Goal: Task Accomplishment & Management: Manage account settings

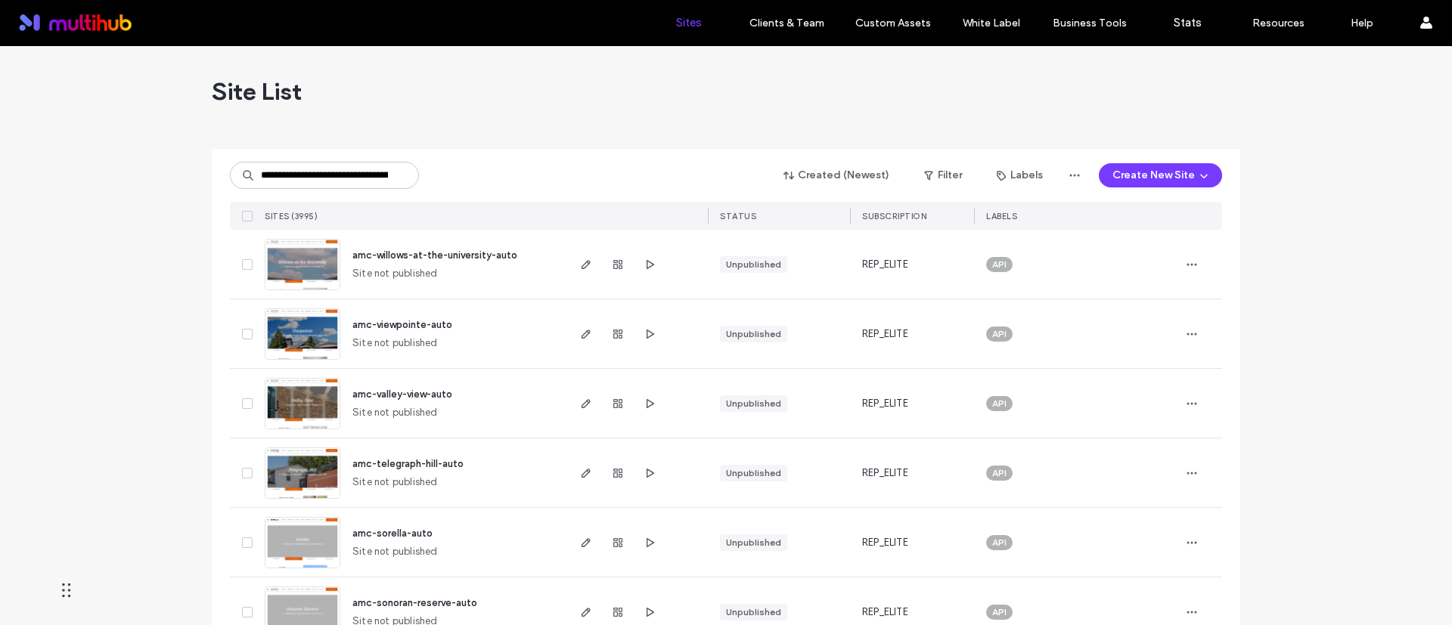
type input "**********"
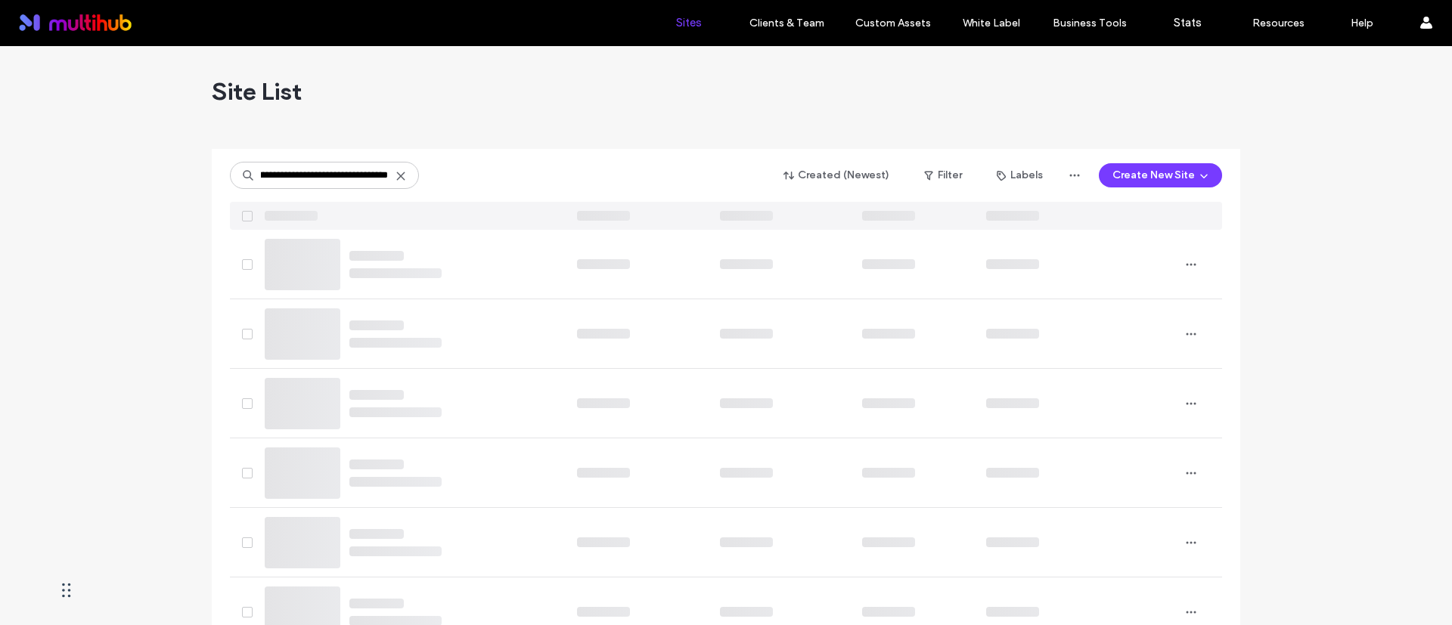
click at [548, 132] on div "Site List" at bounding box center [726, 91] width 1029 height 91
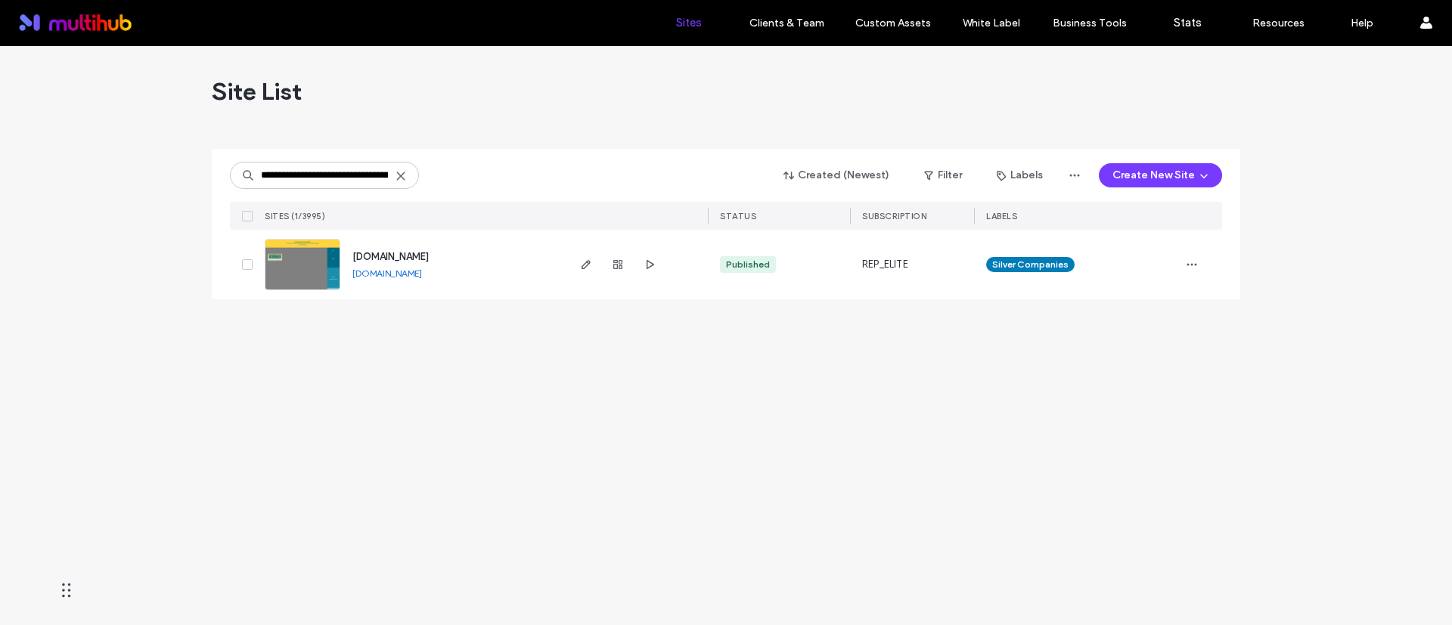
click at [595, 259] on div at bounding box center [618, 265] width 82 height 70
click at [585, 259] on icon "button" at bounding box center [586, 265] width 12 height 12
click at [585, 262] on icon "button" at bounding box center [586, 265] width 12 height 12
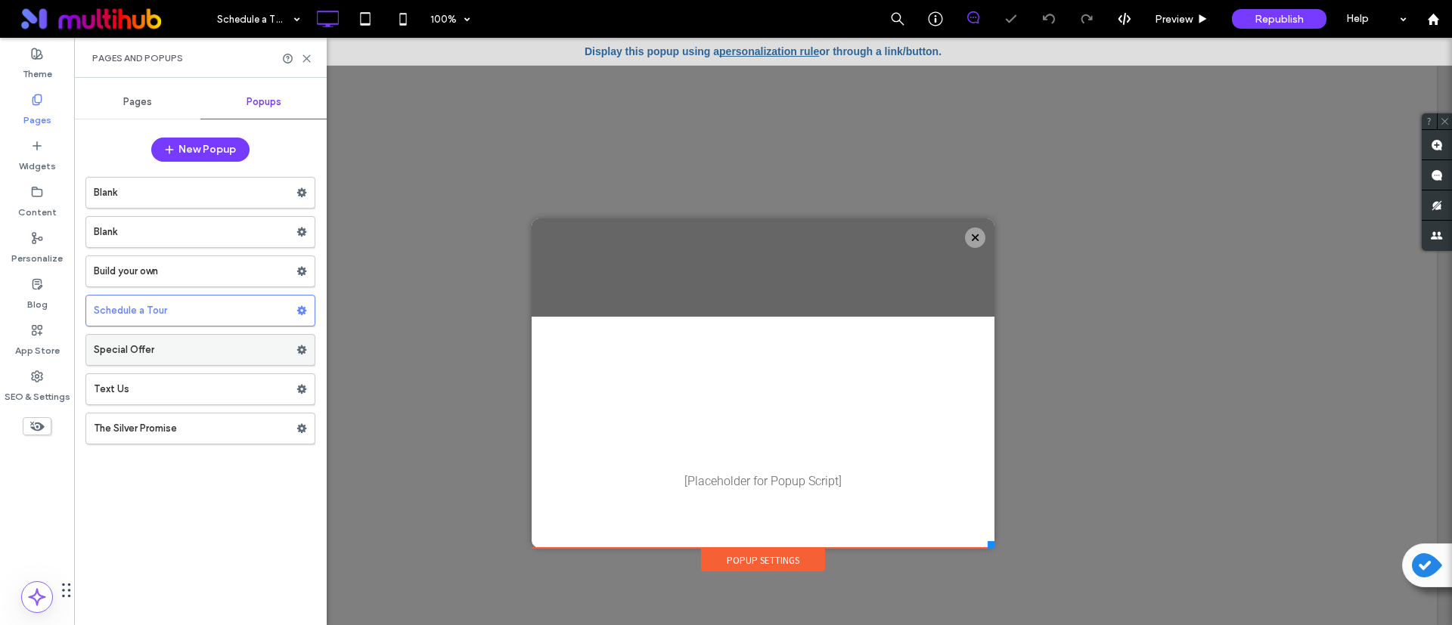
click at [175, 356] on label "Special Offer" at bounding box center [195, 350] width 203 height 30
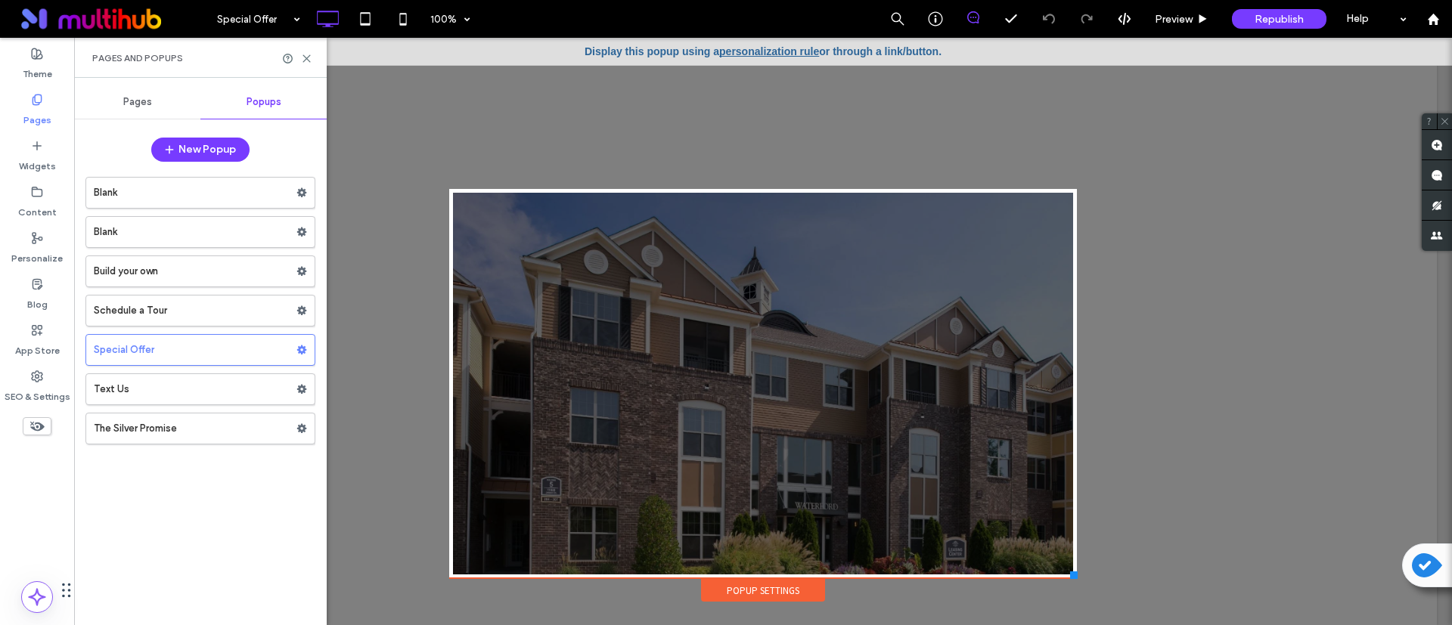
click at [165, 420] on label "The Silver Promise" at bounding box center [195, 429] width 203 height 30
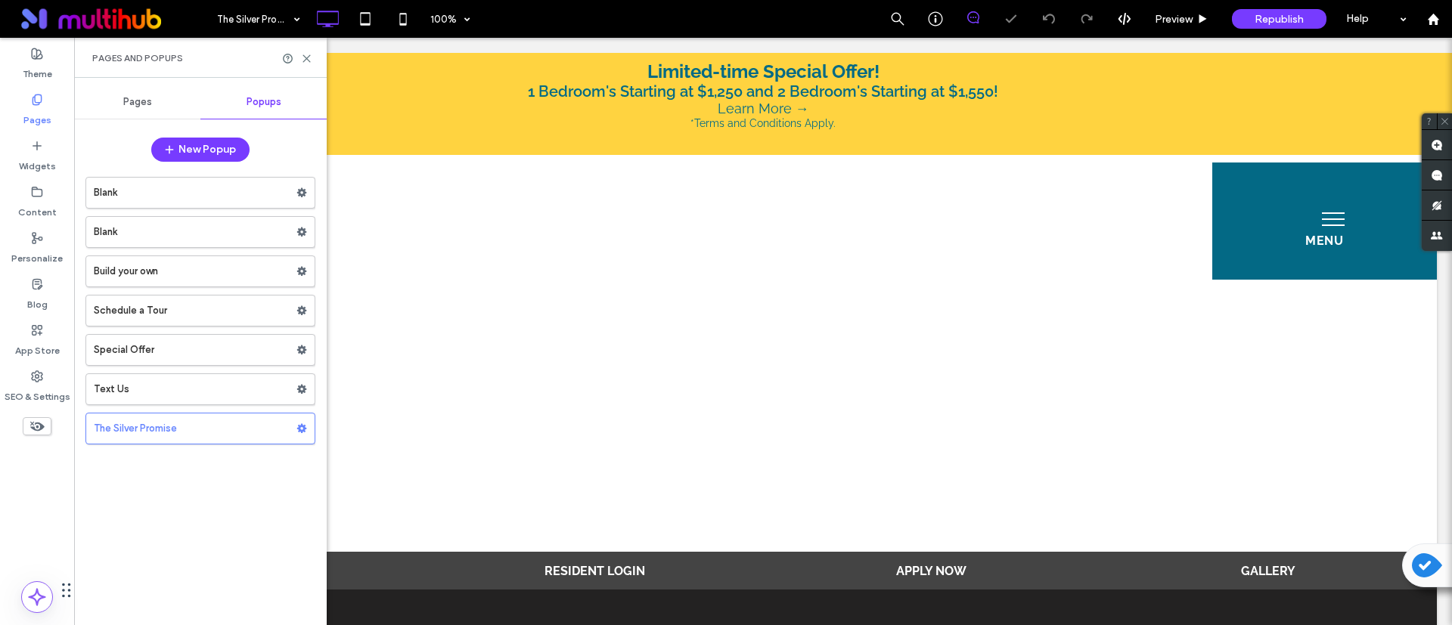
click at [188, 190] on label "Blank" at bounding box center [195, 193] width 203 height 30
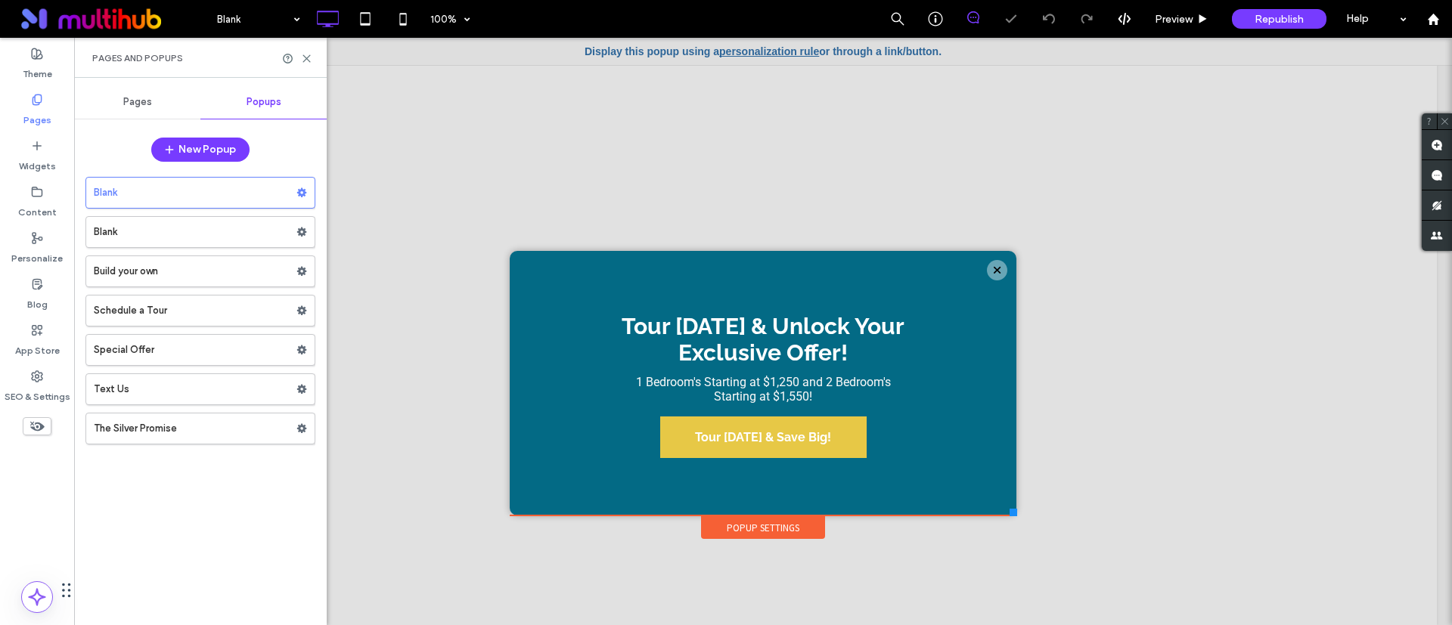
click at [194, 231] on label "Blank" at bounding box center [195, 232] width 203 height 30
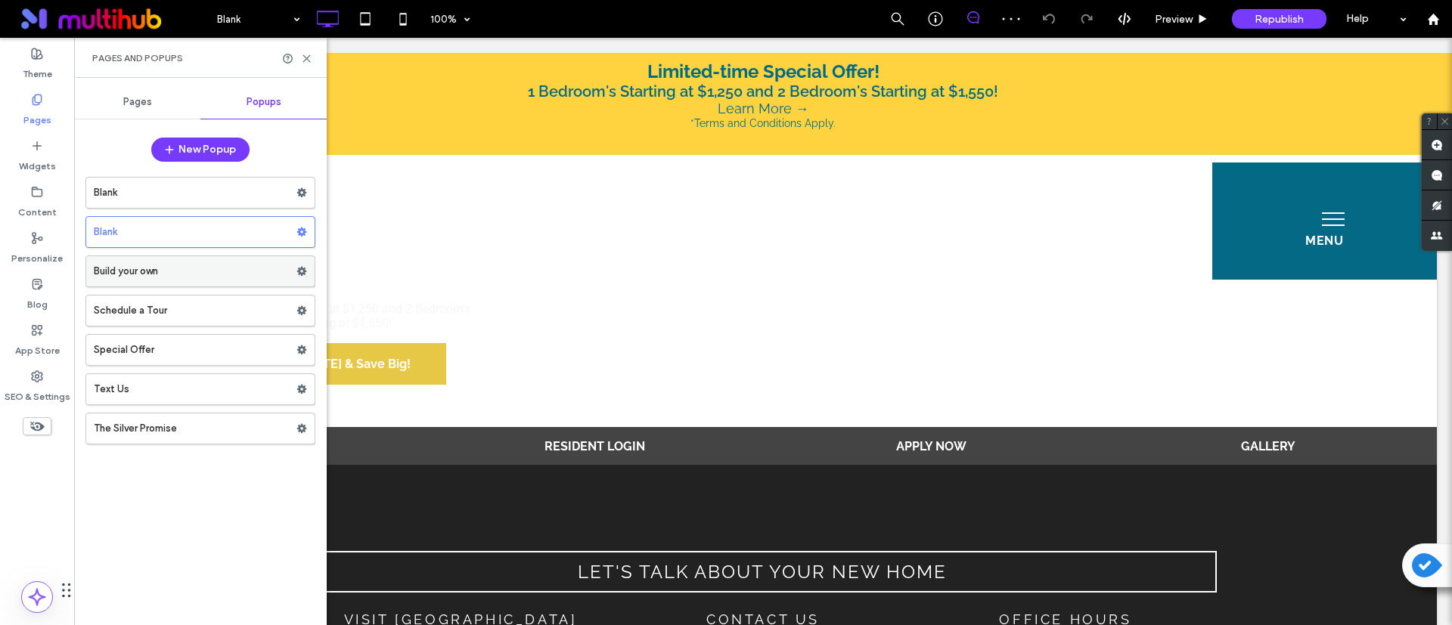
click at [194, 268] on label "Build your own" at bounding box center [195, 271] width 203 height 30
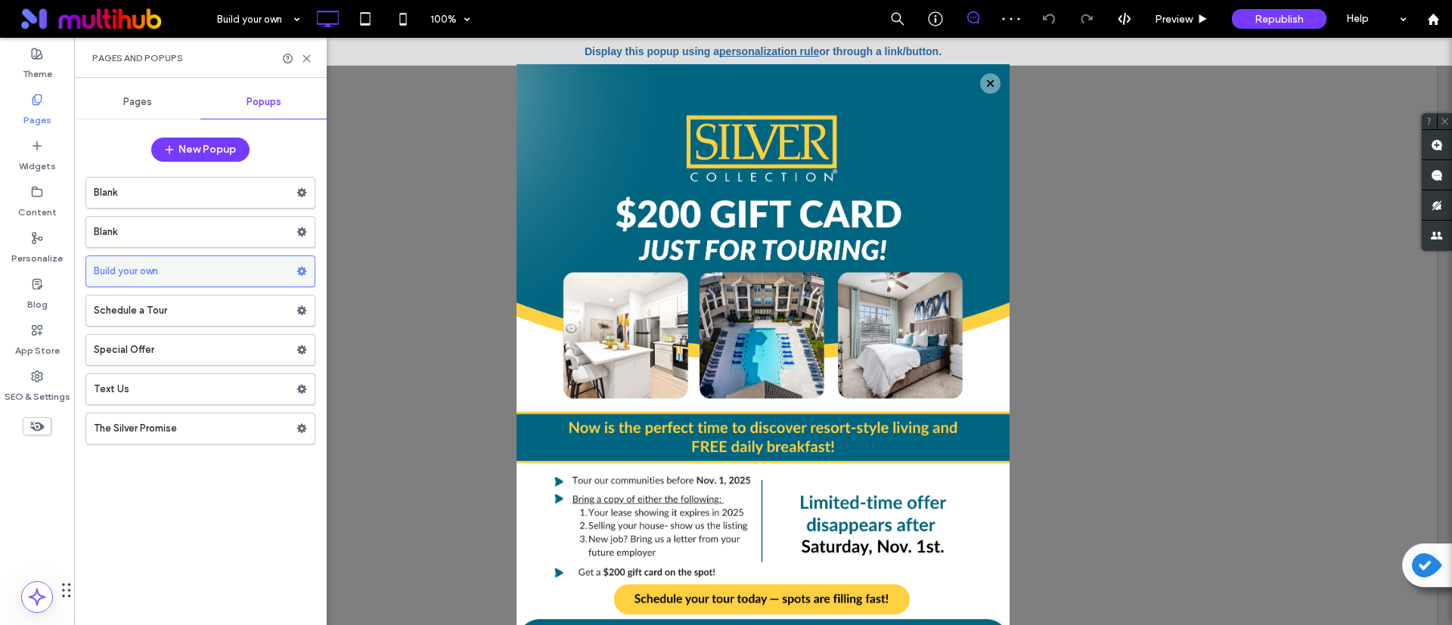
click at [303, 272] on use at bounding box center [302, 271] width 10 height 9
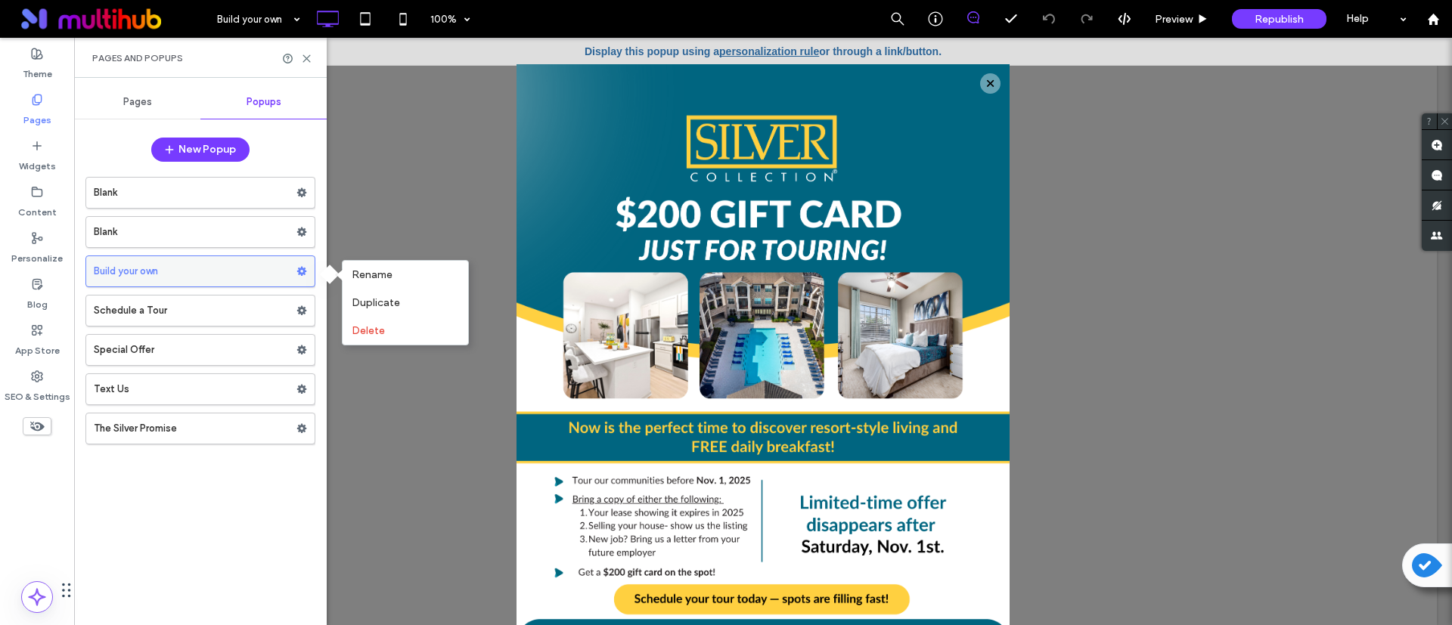
click at [303, 272] on use at bounding box center [302, 271] width 10 height 9
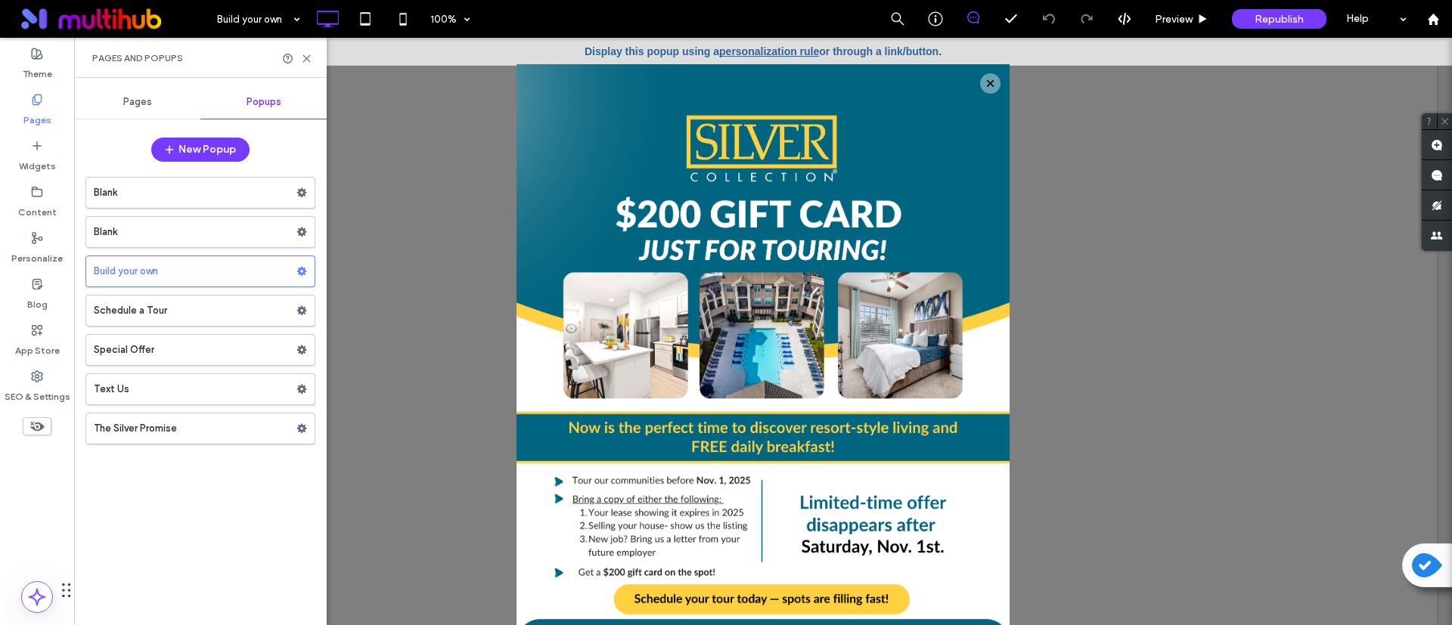
click at [783, 47] on link "personalization rule" at bounding box center [769, 51] width 100 height 12
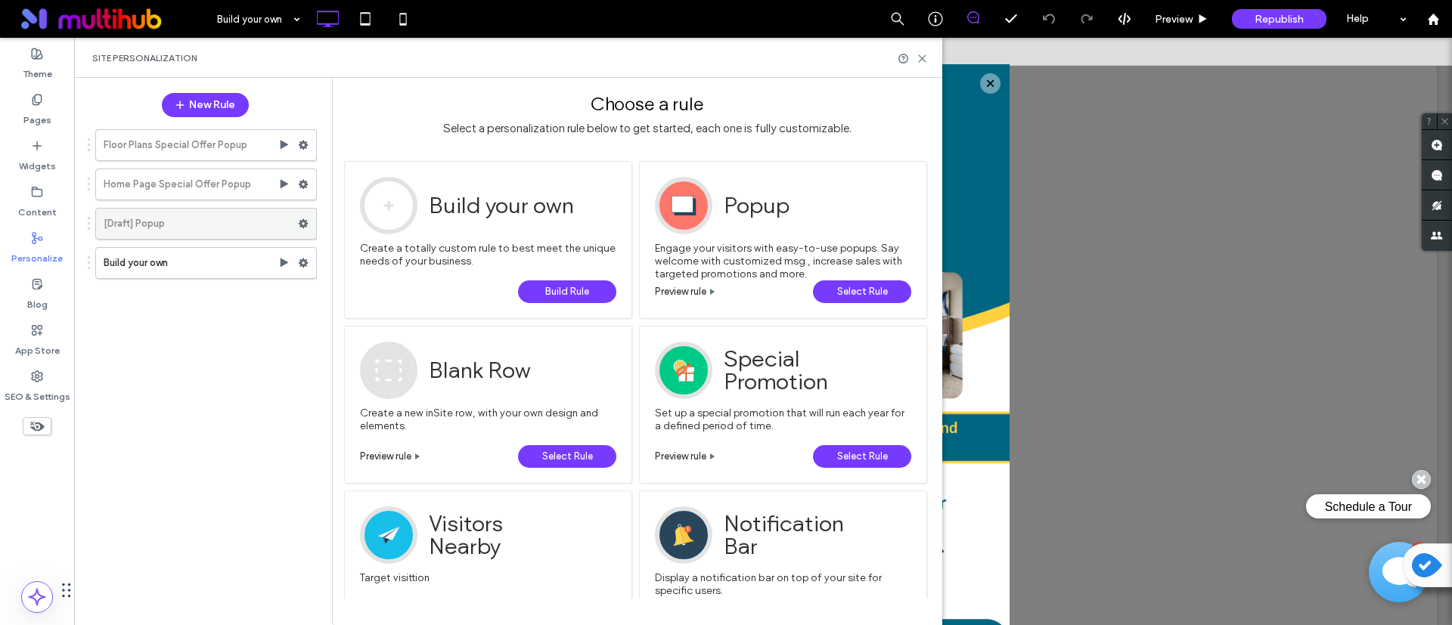
click at [307, 213] on span at bounding box center [303, 224] width 11 height 23
click at [305, 187] on use at bounding box center [304, 184] width 10 height 9
click at [306, 151] on span at bounding box center [303, 145] width 11 height 23
click at [306, 221] on use at bounding box center [304, 223] width 10 height 9
click at [309, 186] on div at bounding box center [307, 184] width 18 height 23
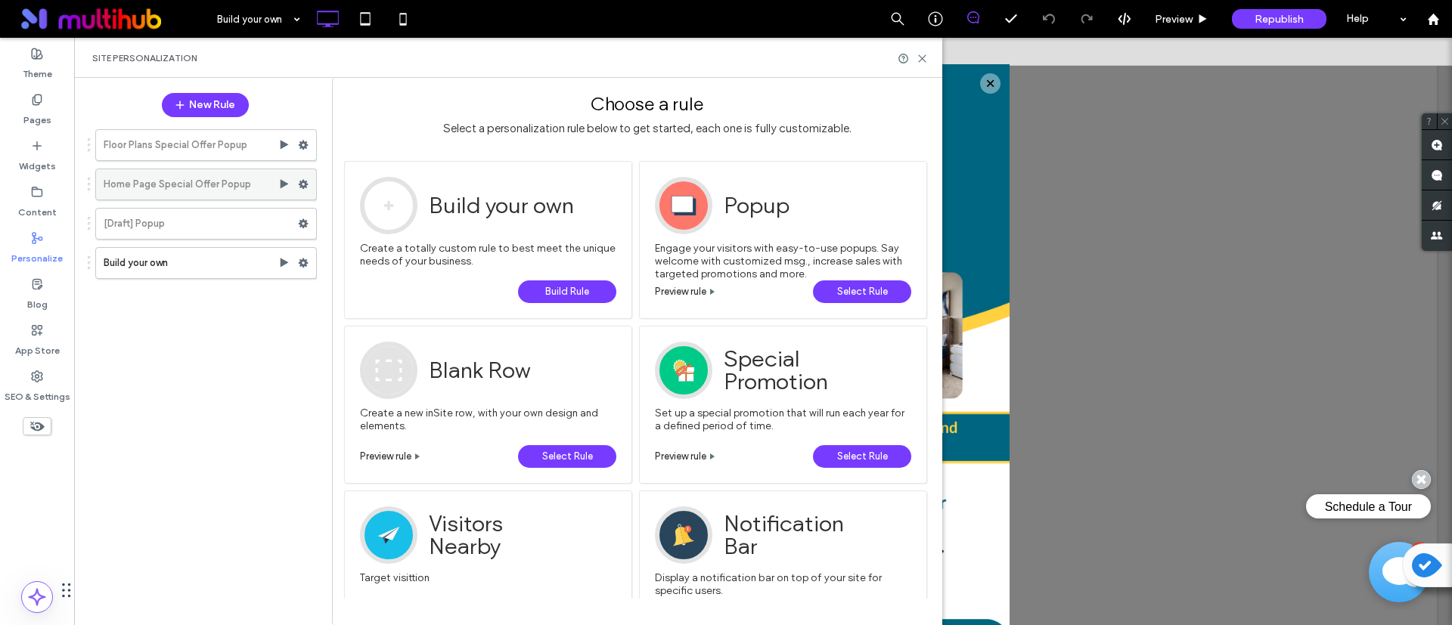
click at [307, 182] on use at bounding box center [304, 184] width 10 height 9
click at [308, 261] on icon at bounding box center [303, 263] width 11 height 11
click at [411, 322] on label "Deactivate" at bounding box center [406, 322] width 107 height 13
click at [300, 261] on icon at bounding box center [303, 263] width 11 height 11
click at [922, 56] on icon at bounding box center [922, 58] width 11 height 11
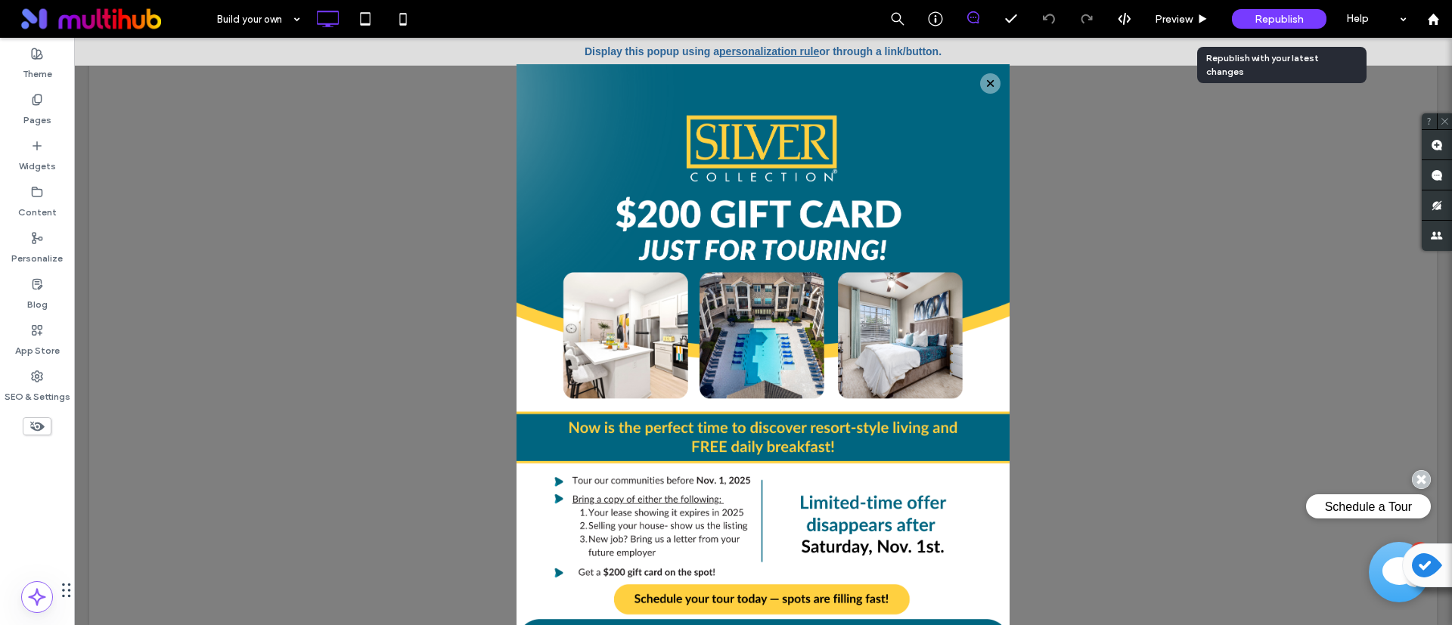
click at [1299, 19] on span "Republish" at bounding box center [1279, 19] width 49 height 13
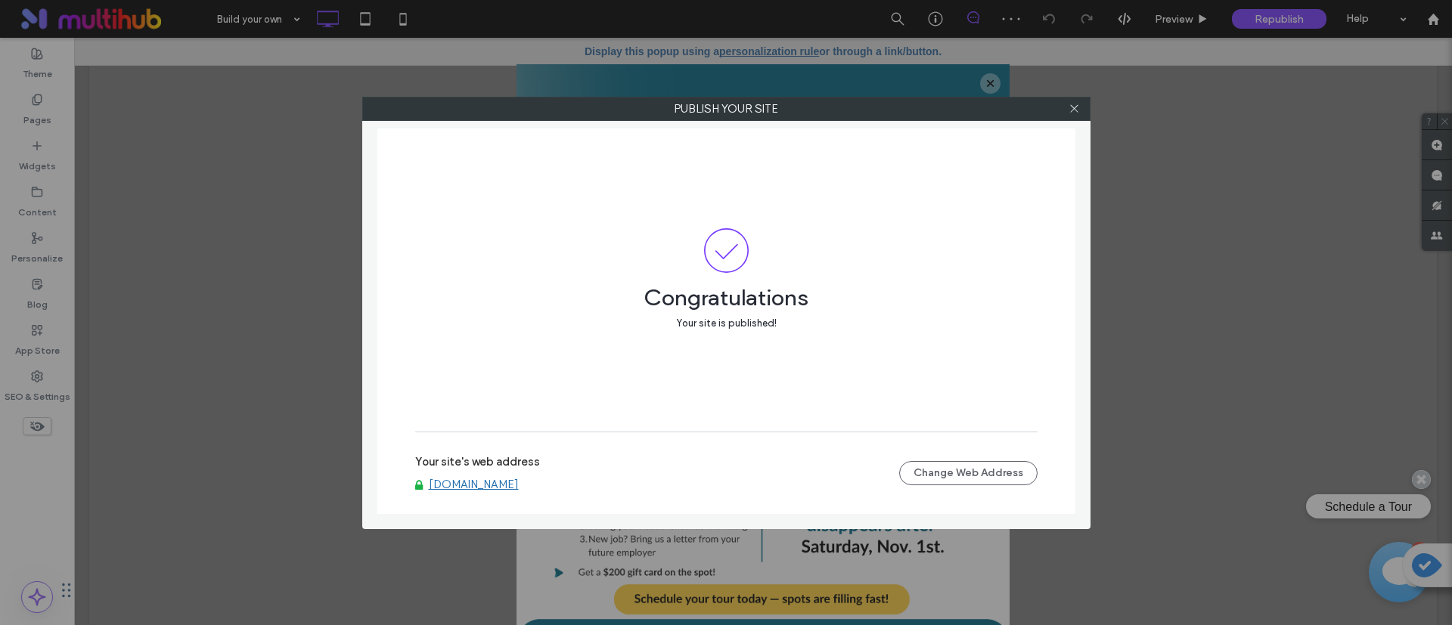
click at [519, 486] on link "www.silvercollectionatwaterford.com" at bounding box center [474, 485] width 90 height 14
click at [1075, 111] on icon at bounding box center [1074, 108] width 11 height 11
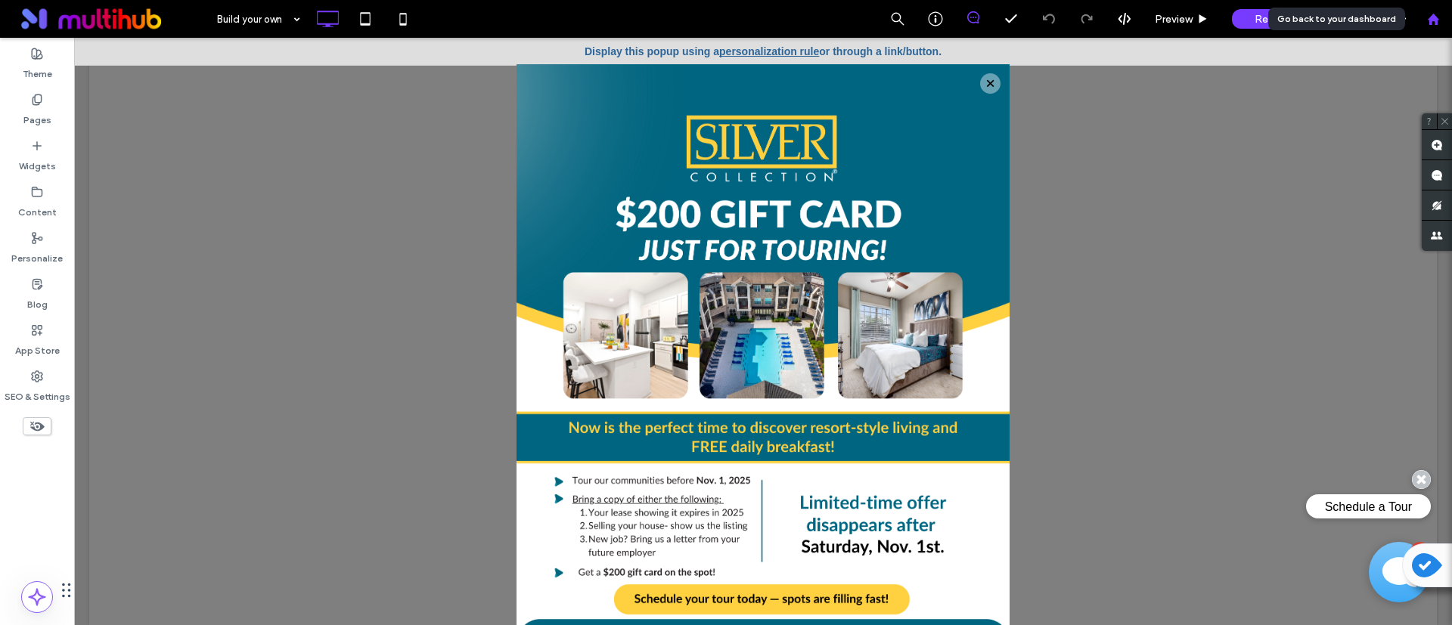
click at [1444, 16] on div at bounding box center [1433, 19] width 36 height 13
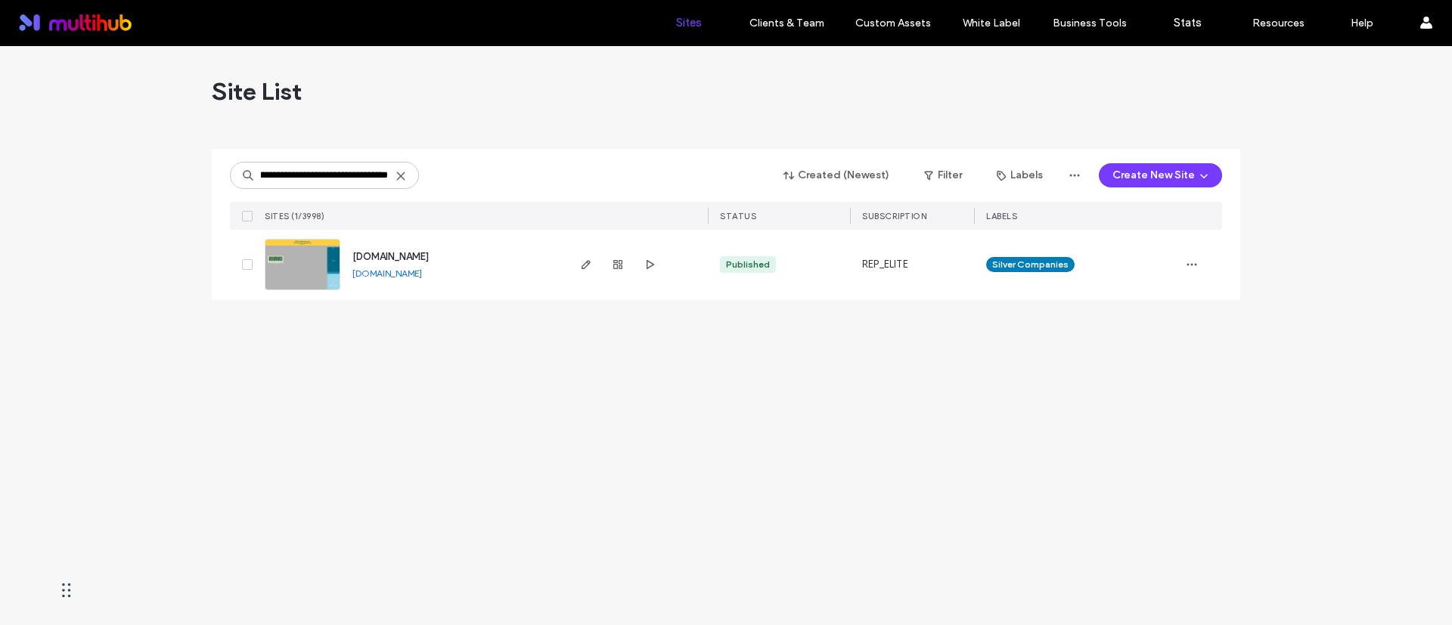
click at [473, 346] on div "**********" at bounding box center [726, 335] width 1452 height 579
click at [268, 175] on input "**********" at bounding box center [324, 175] width 189 height 27
type input "**********"
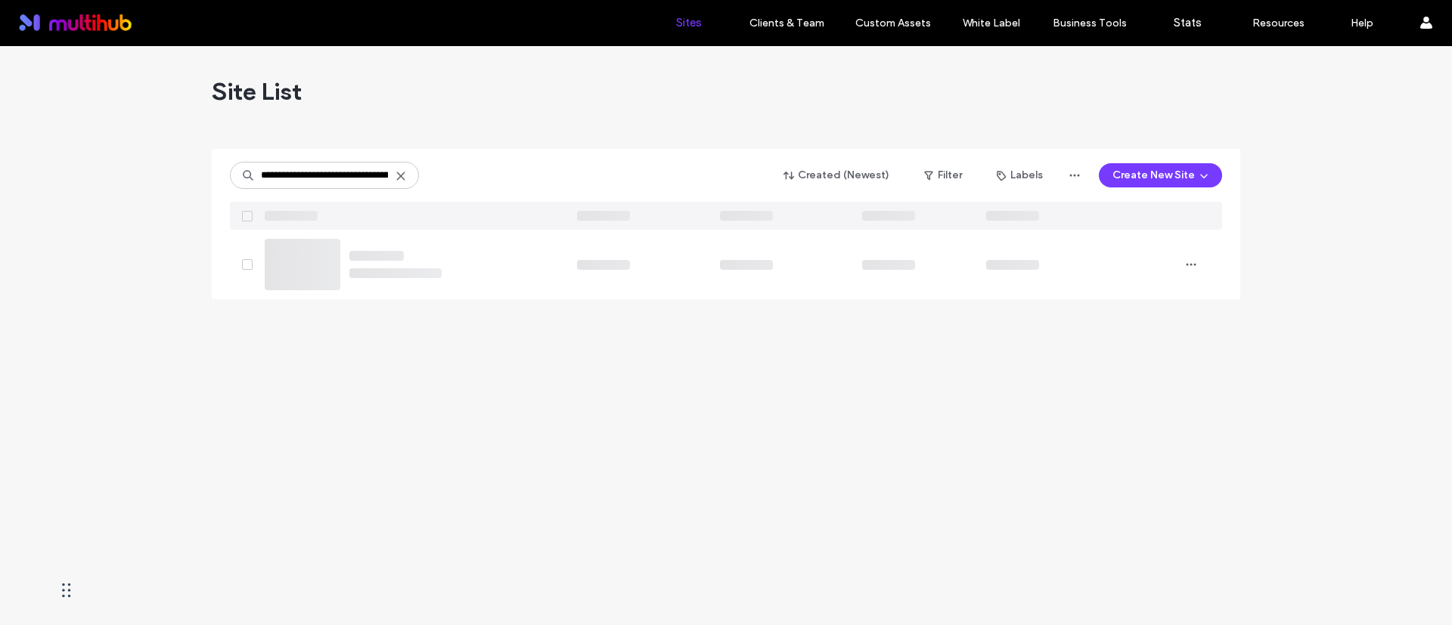
click at [437, 343] on div "**********" at bounding box center [726, 335] width 1452 height 579
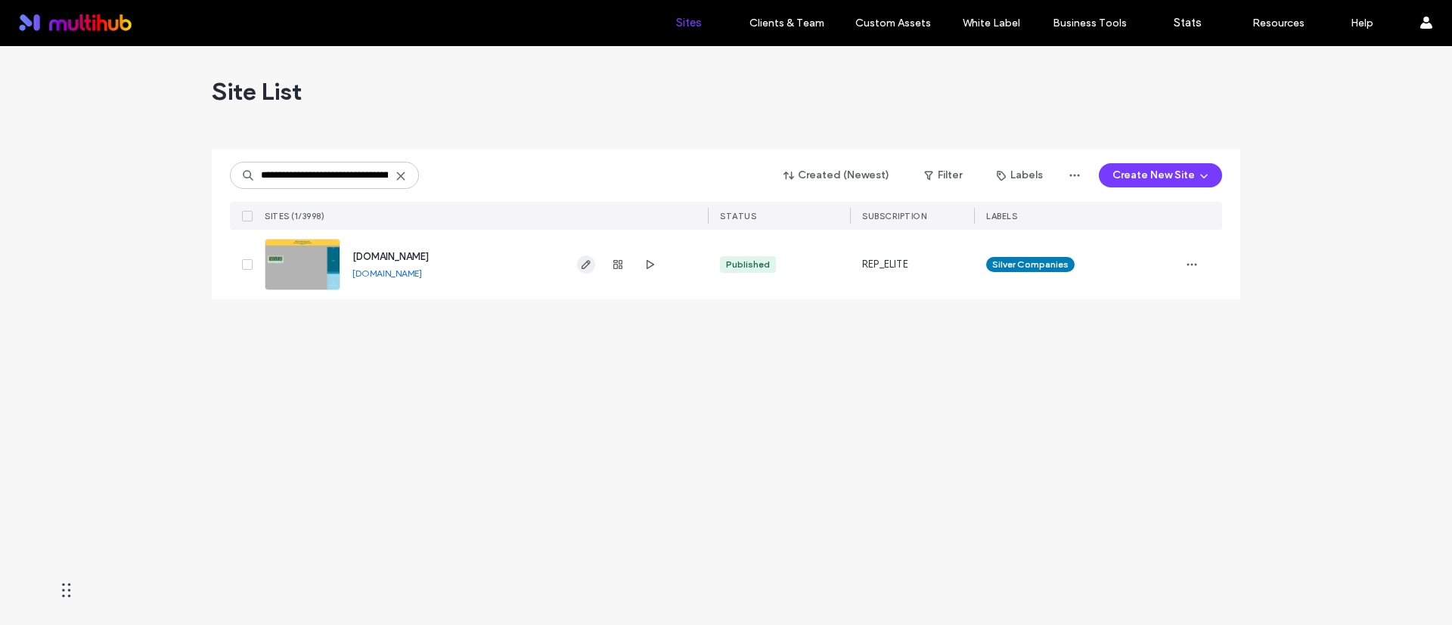
click at [585, 259] on icon "button" at bounding box center [586, 265] width 12 height 12
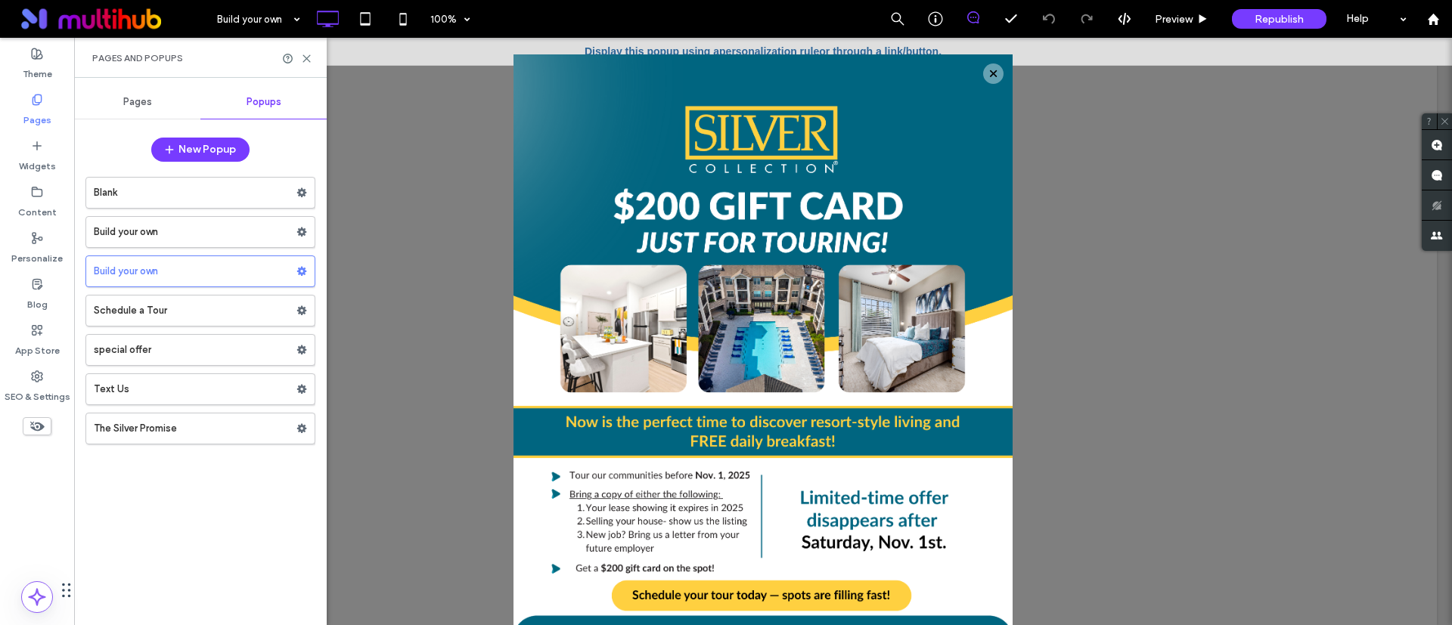
click at [195, 233] on label "Build your own" at bounding box center [195, 232] width 203 height 30
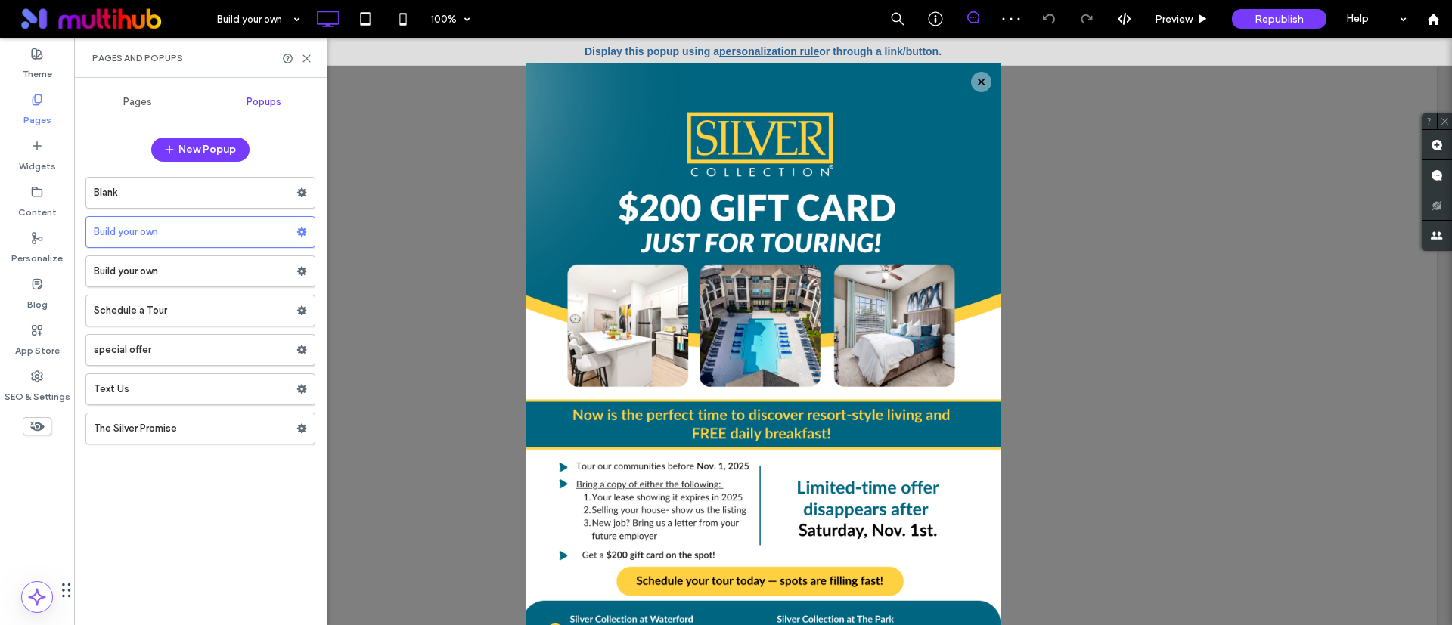
click at [176, 262] on label "Build your own" at bounding box center [195, 271] width 203 height 30
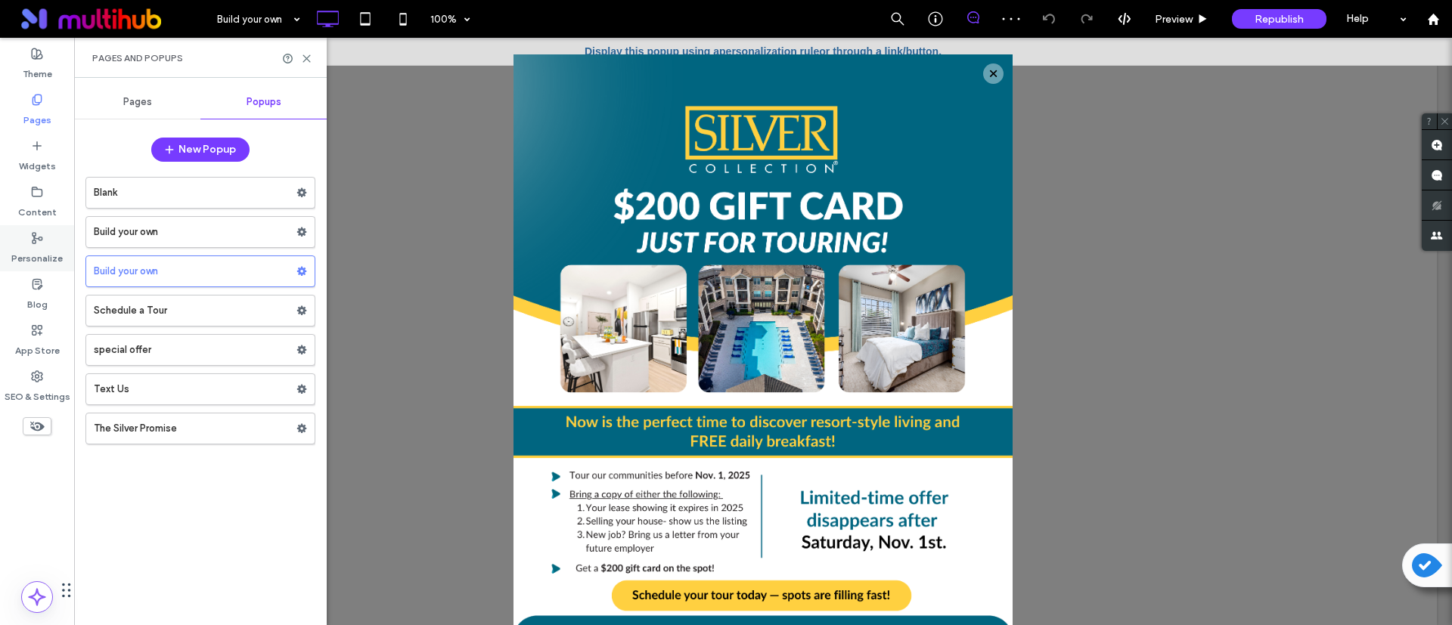
click at [45, 250] on label "Personalize" at bounding box center [36, 254] width 51 height 21
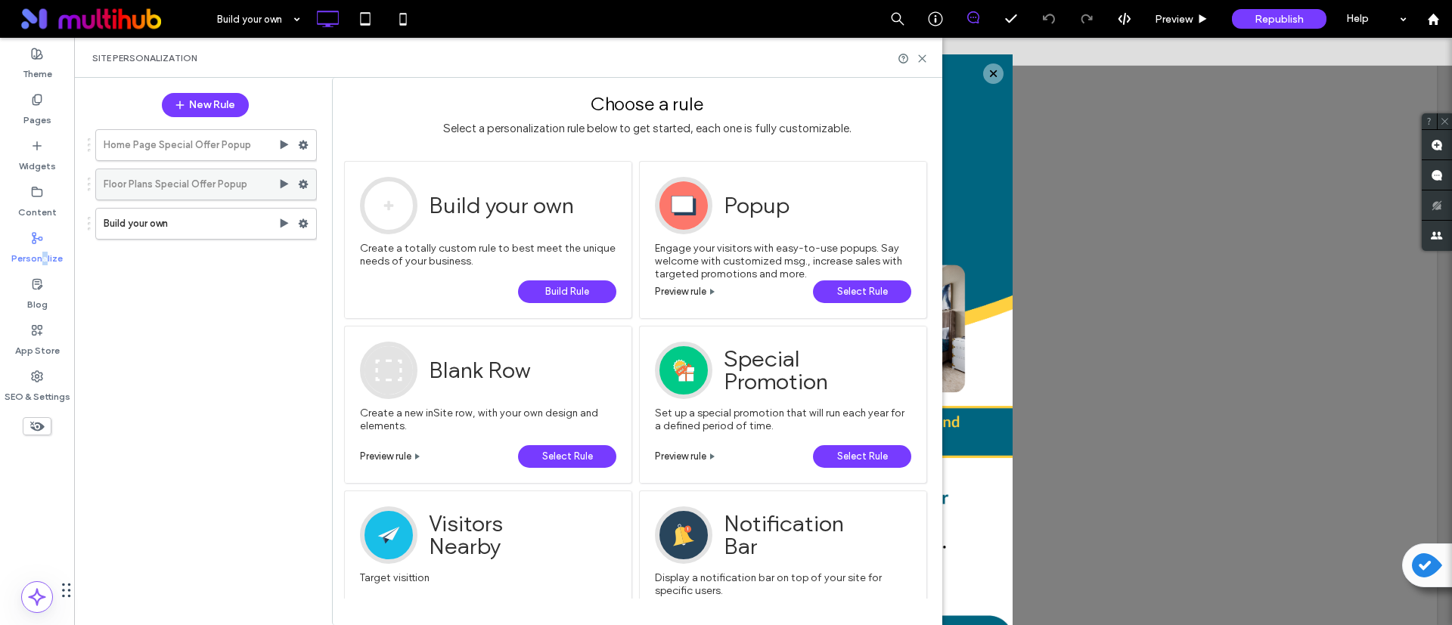
click at [307, 186] on icon at bounding box center [303, 184] width 11 height 11
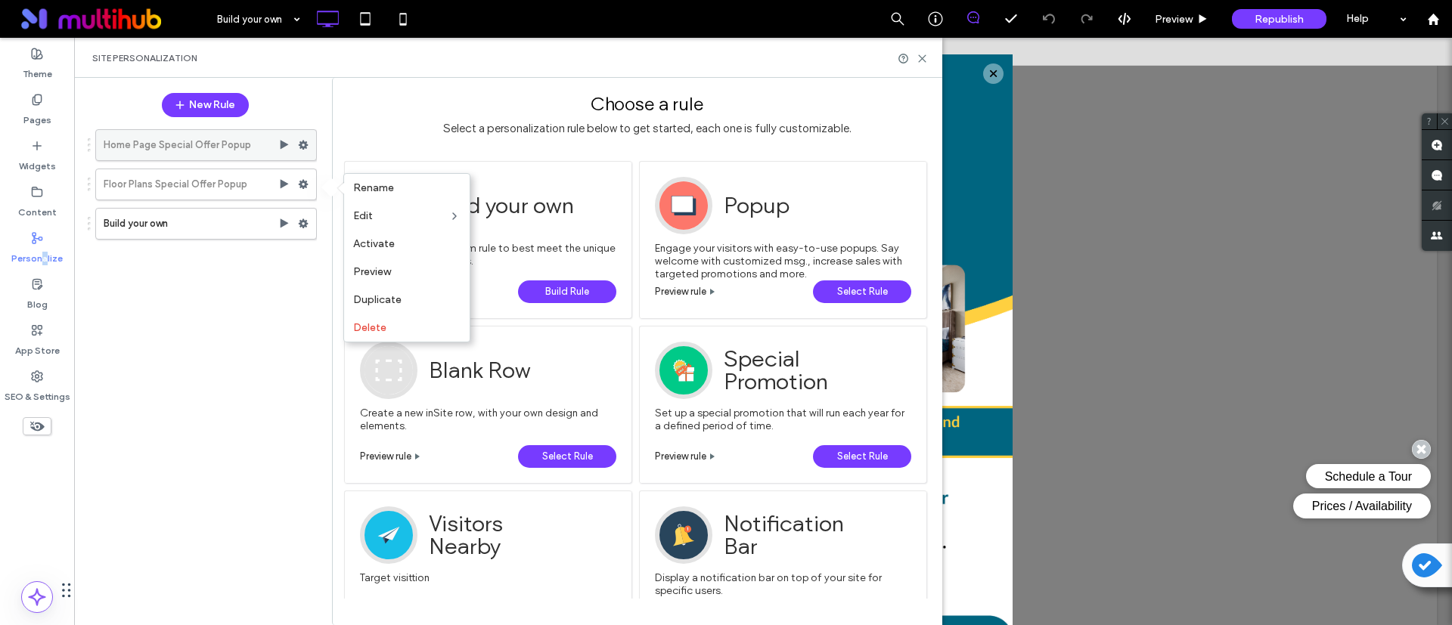
click at [304, 138] on span at bounding box center [303, 145] width 11 height 23
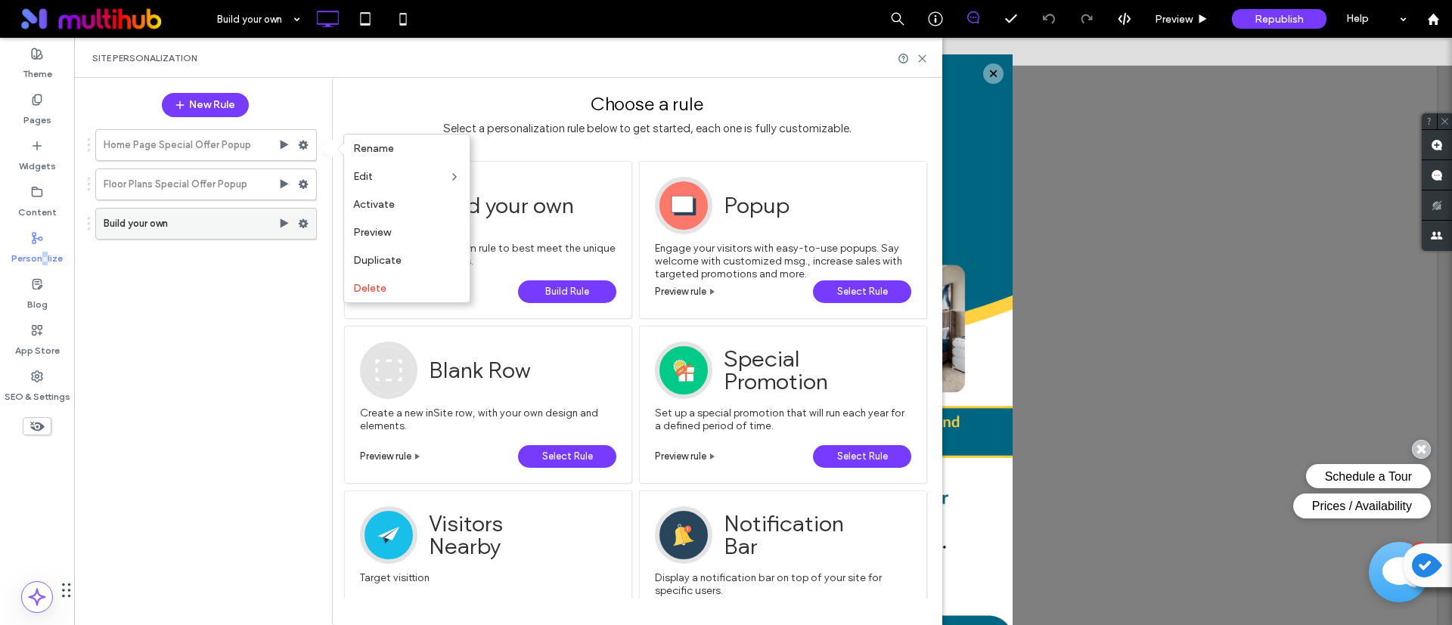
click at [301, 227] on use at bounding box center [304, 223] width 10 height 9
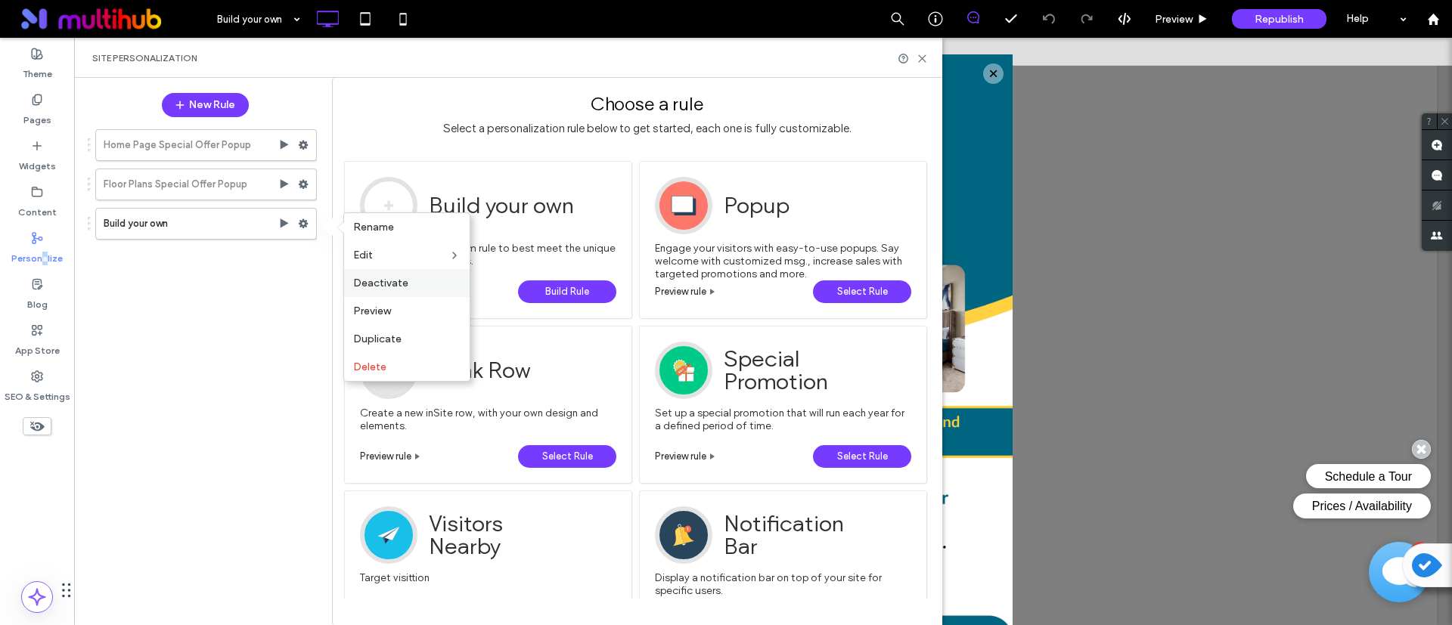
click at [377, 290] on div "Deactivate" at bounding box center [407, 283] width 126 height 28
click at [306, 224] on use at bounding box center [304, 223] width 10 height 9
click at [926, 55] on icon at bounding box center [922, 58] width 11 height 11
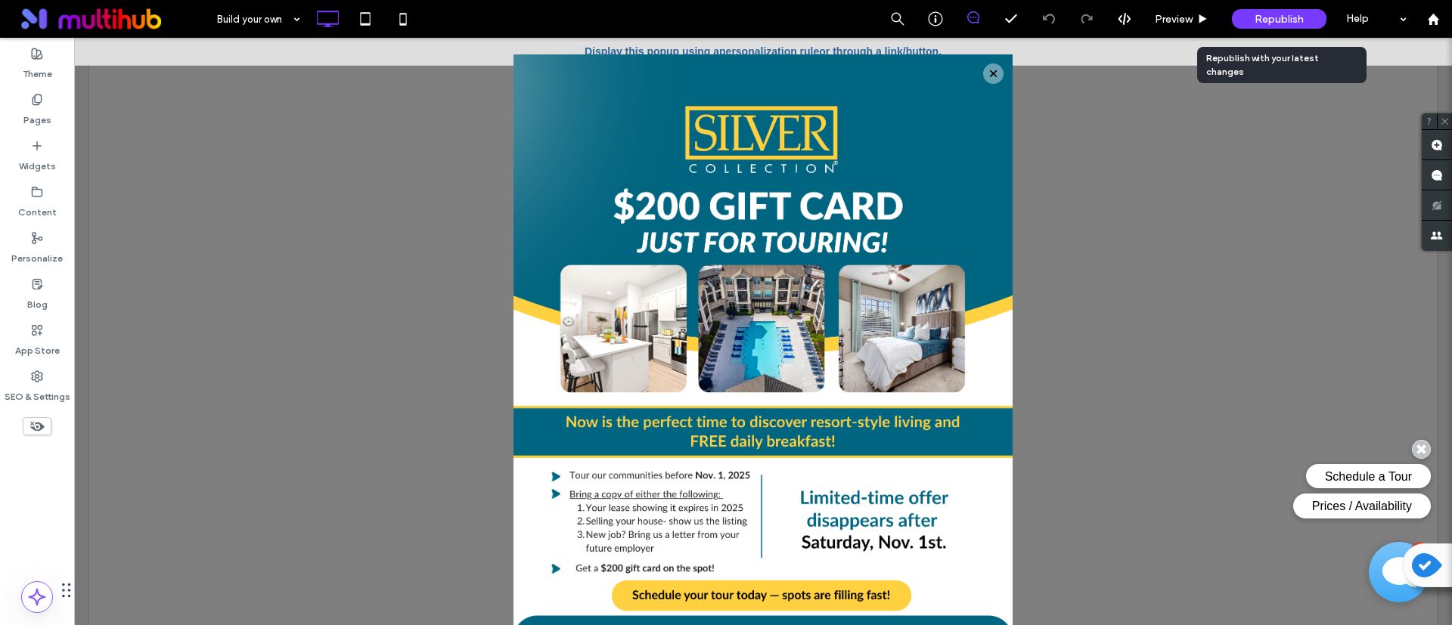
click at [1286, 14] on span "Republish" at bounding box center [1279, 19] width 49 height 13
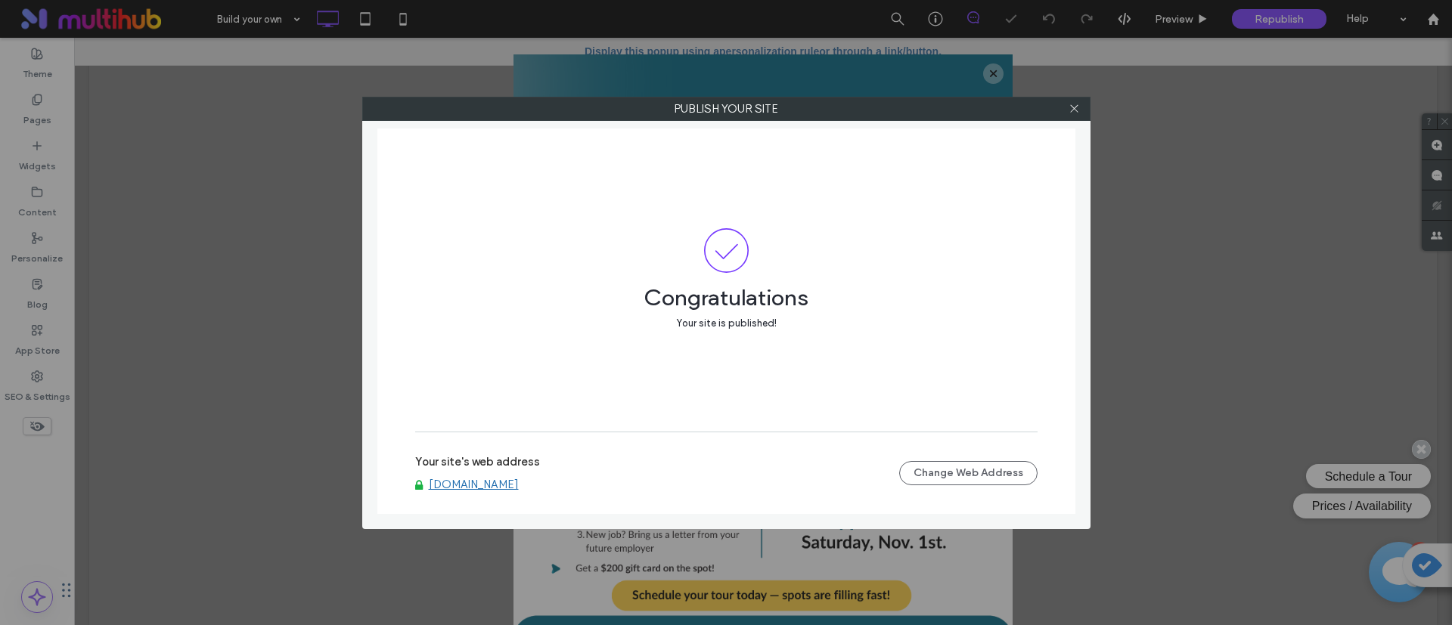
click at [500, 479] on link "www.silvercollectionatthepark.com" at bounding box center [474, 485] width 90 height 14
click at [1074, 107] on icon at bounding box center [1074, 108] width 11 height 11
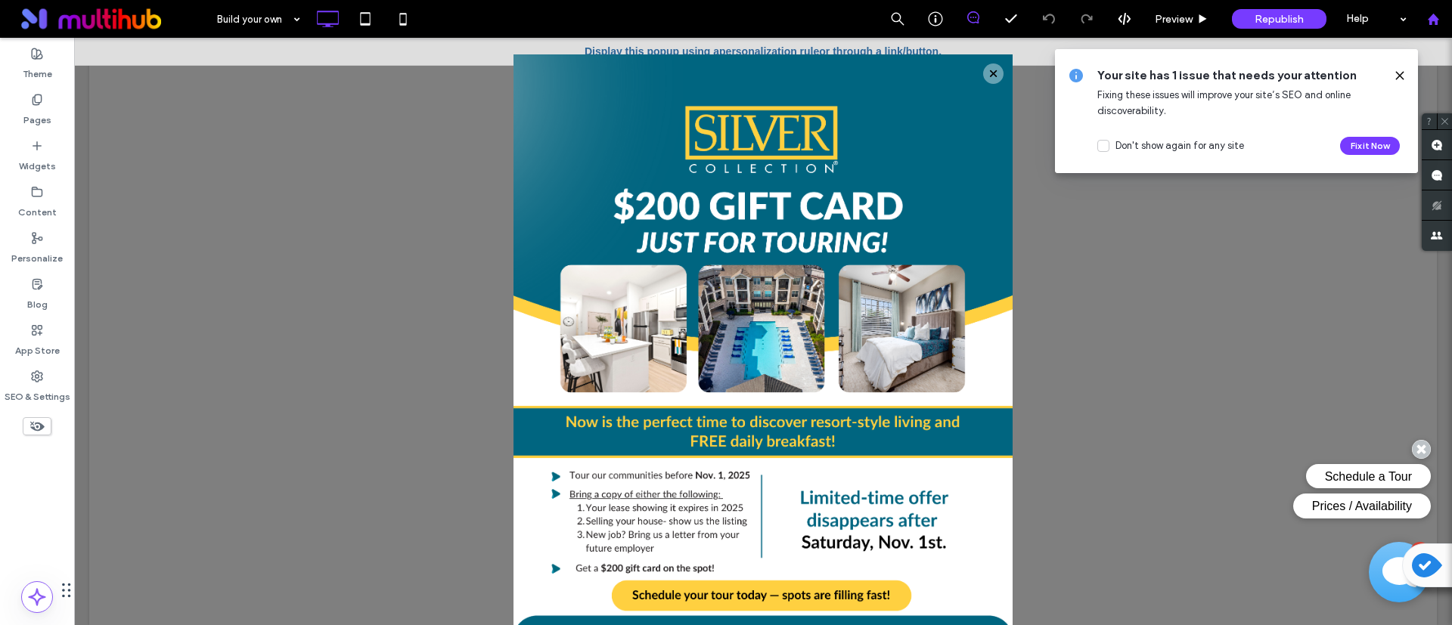
click at [1436, 22] on use at bounding box center [1432, 18] width 11 height 11
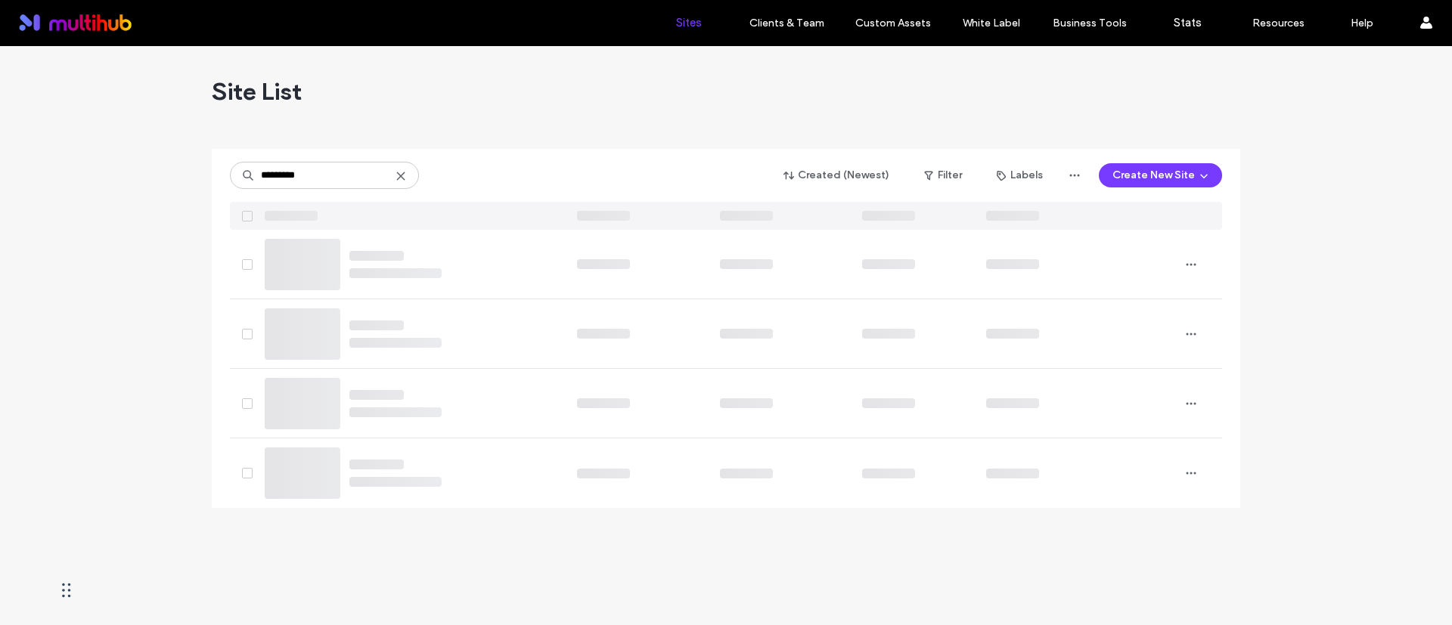
type input "*********"
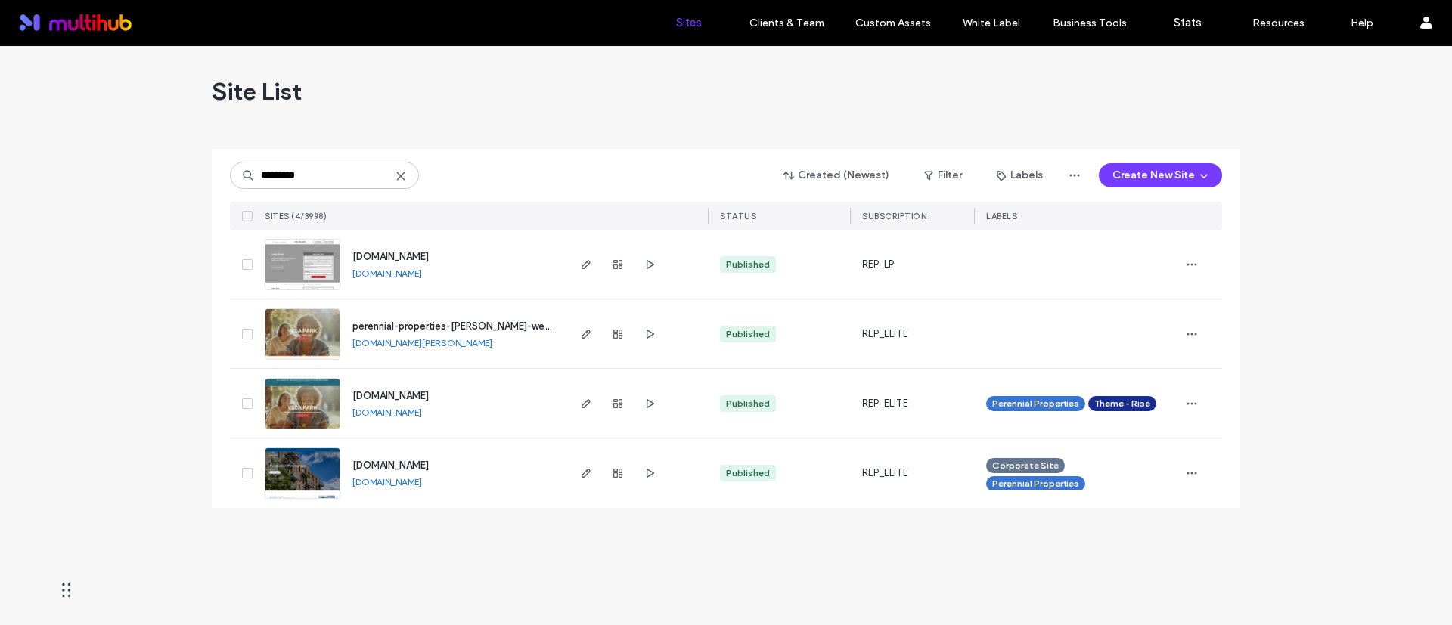
click at [494, 115] on div "Site List" at bounding box center [726, 91] width 1029 height 91
click at [493, 570] on div "Site List ********* Created (Newest) Filter Labels Create New Site SITES (4/399…" at bounding box center [726, 335] width 1452 height 579
click at [383, 531] on div "Site List ********* Created (Newest) Filter Labels Create New Site SITES (4/399…" at bounding box center [726, 335] width 1452 height 579
click at [586, 472] on icon "button" at bounding box center [586, 473] width 12 height 12
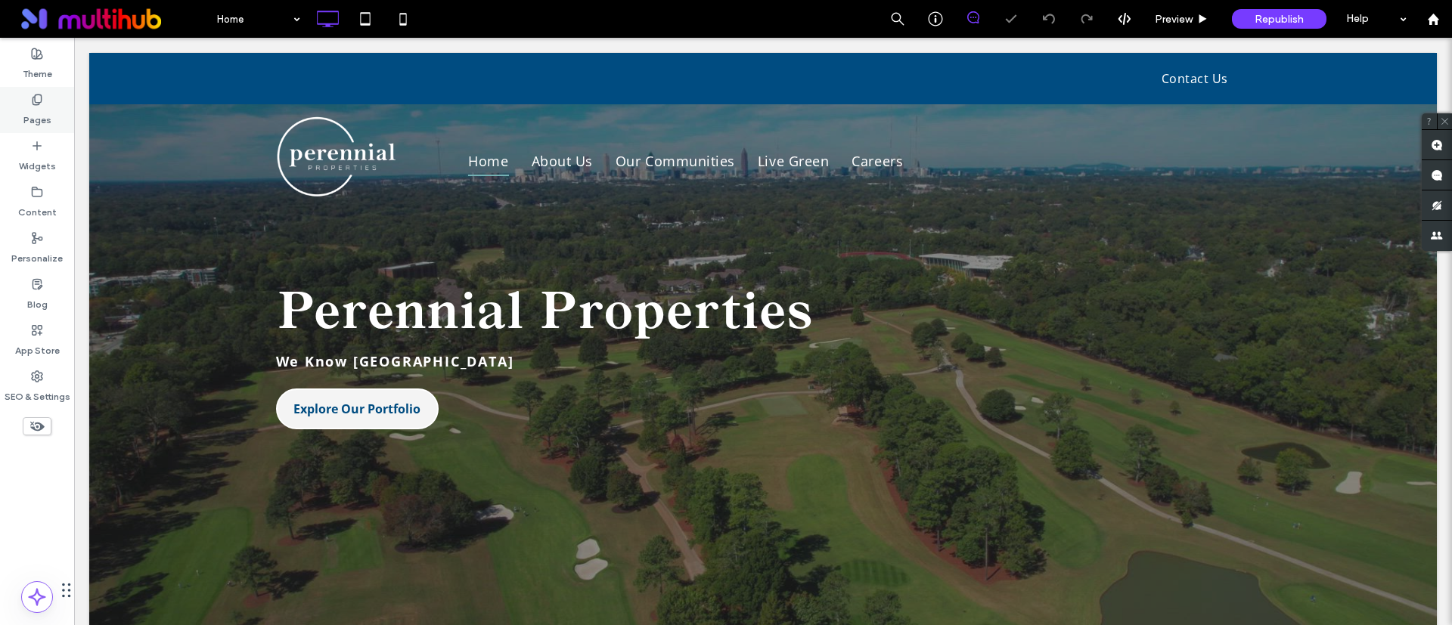
click at [39, 102] on use at bounding box center [37, 100] width 8 height 10
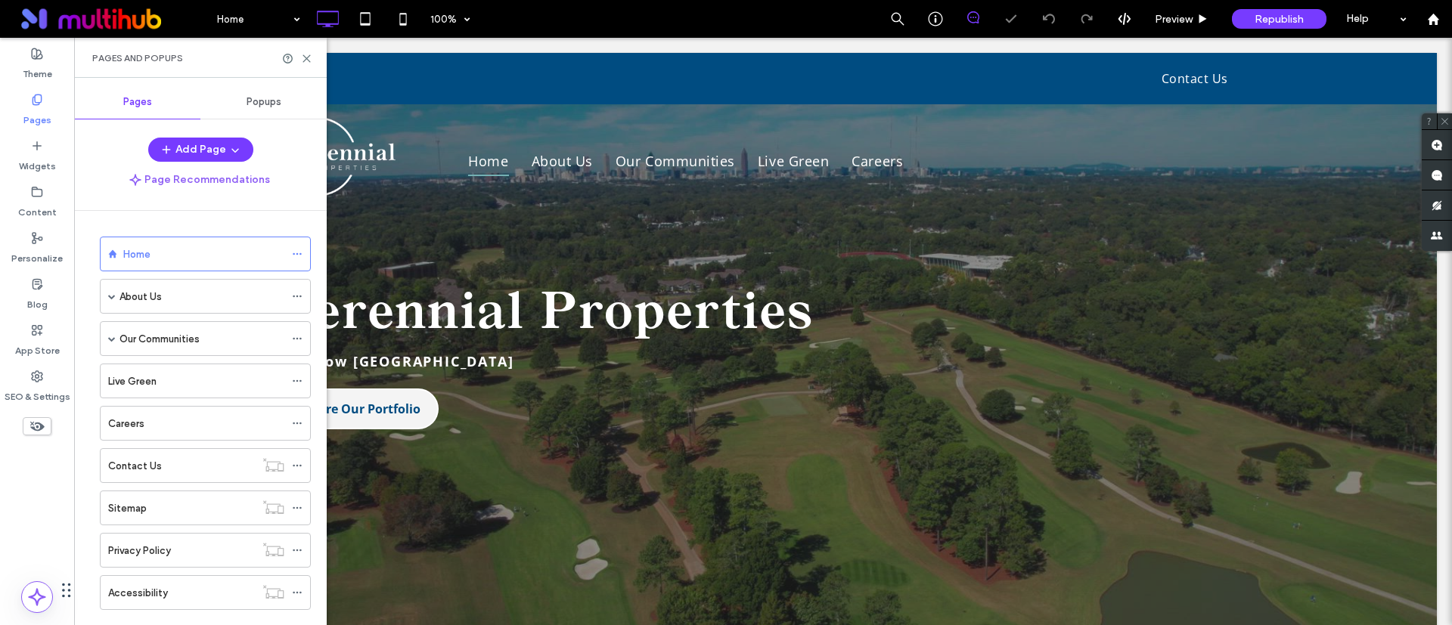
click at [248, 91] on div "Popups" at bounding box center [263, 101] width 126 height 33
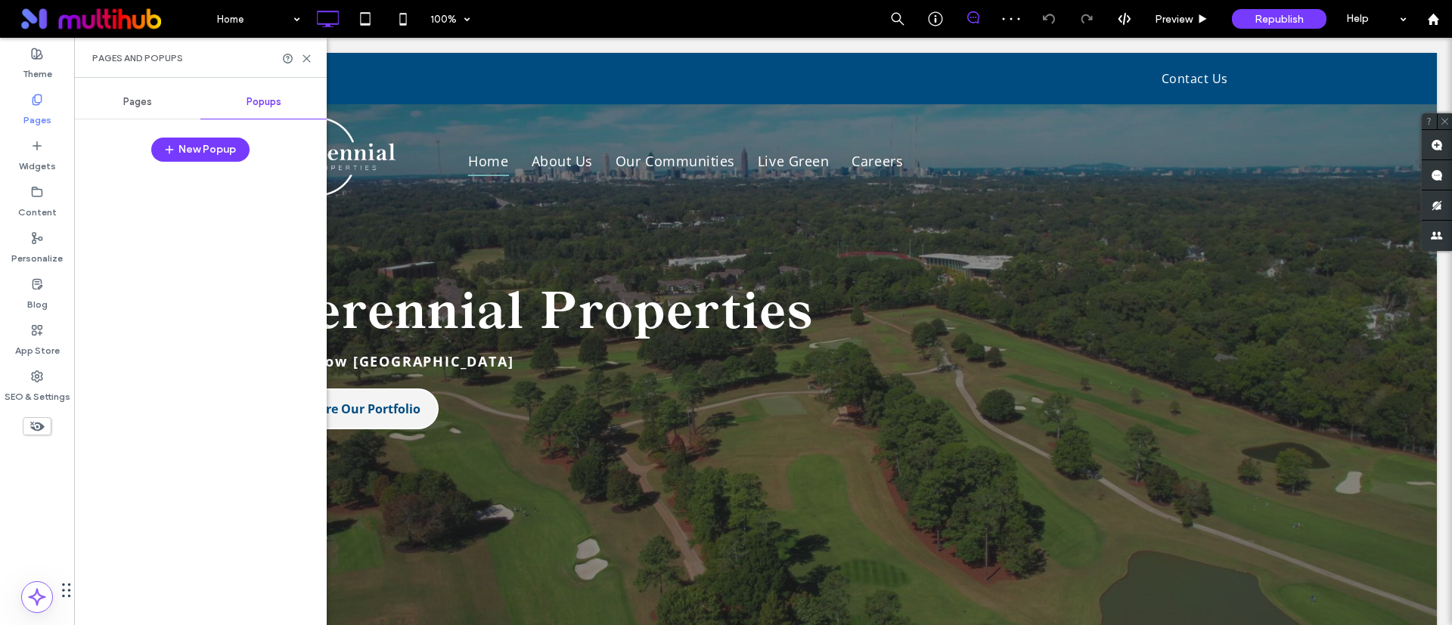
click at [125, 105] on span "Pages" at bounding box center [137, 102] width 29 height 12
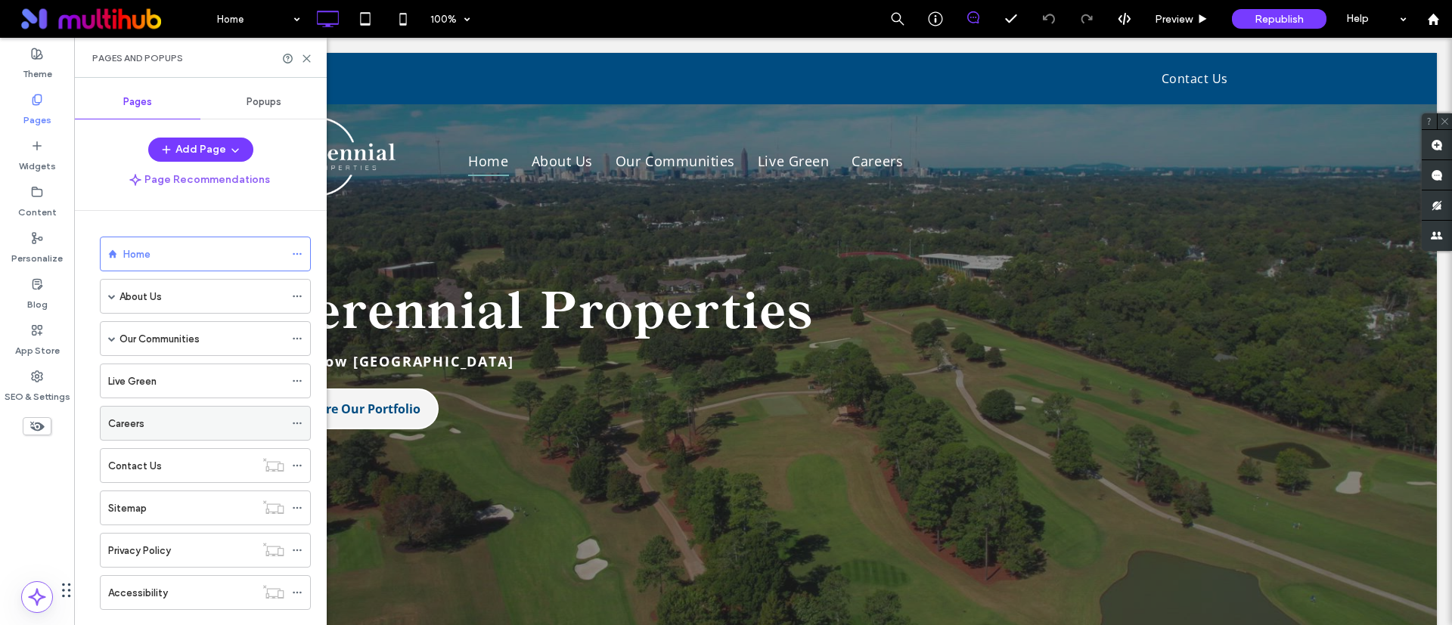
click at [216, 417] on div "Careers" at bounding box center [196, 424] width 176 height 16
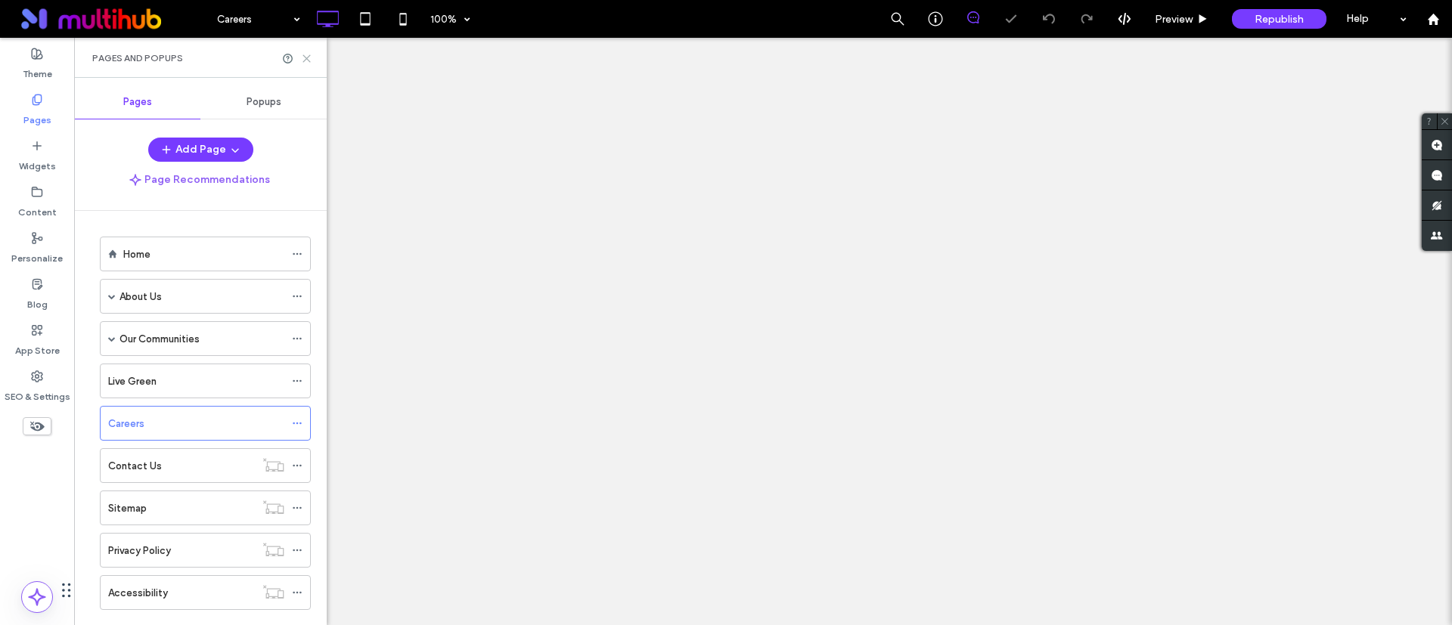
click at [309, 63] on icon at bounding box center [306, 58] width 11 height 11
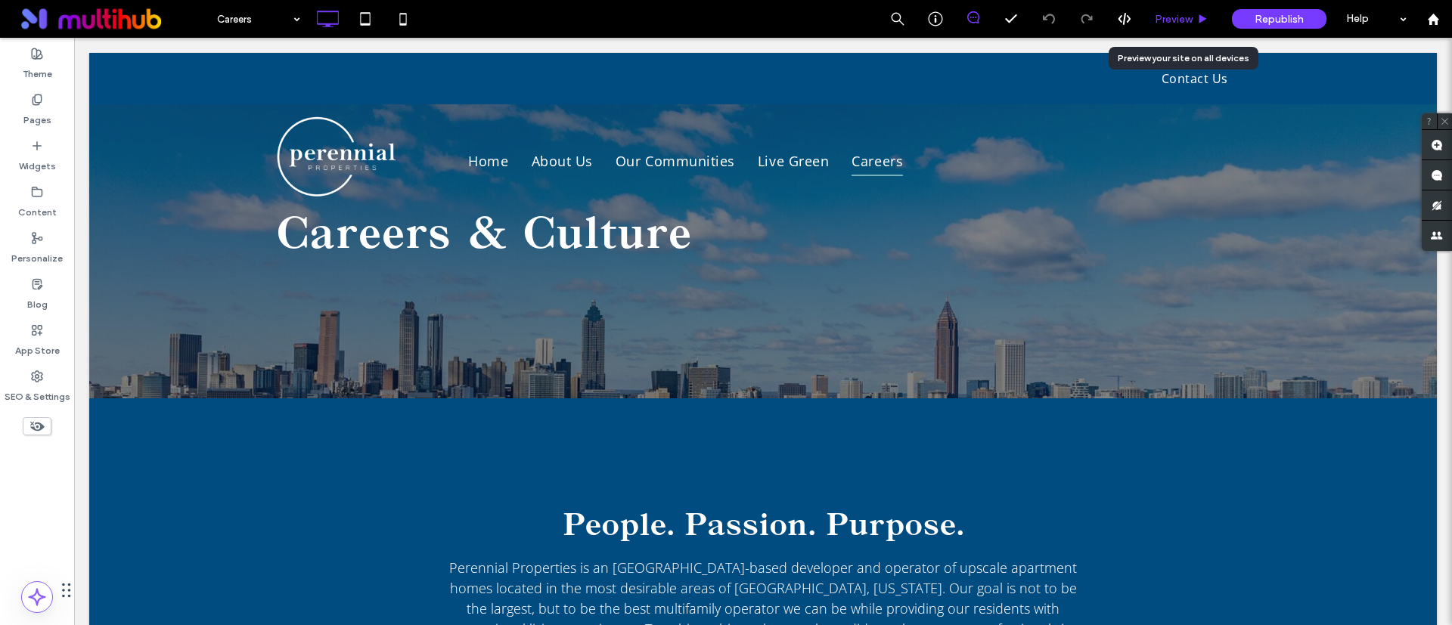
click at [1178, 15] on span "Preview" at bounding box center [1174, 19] width 38 height 13
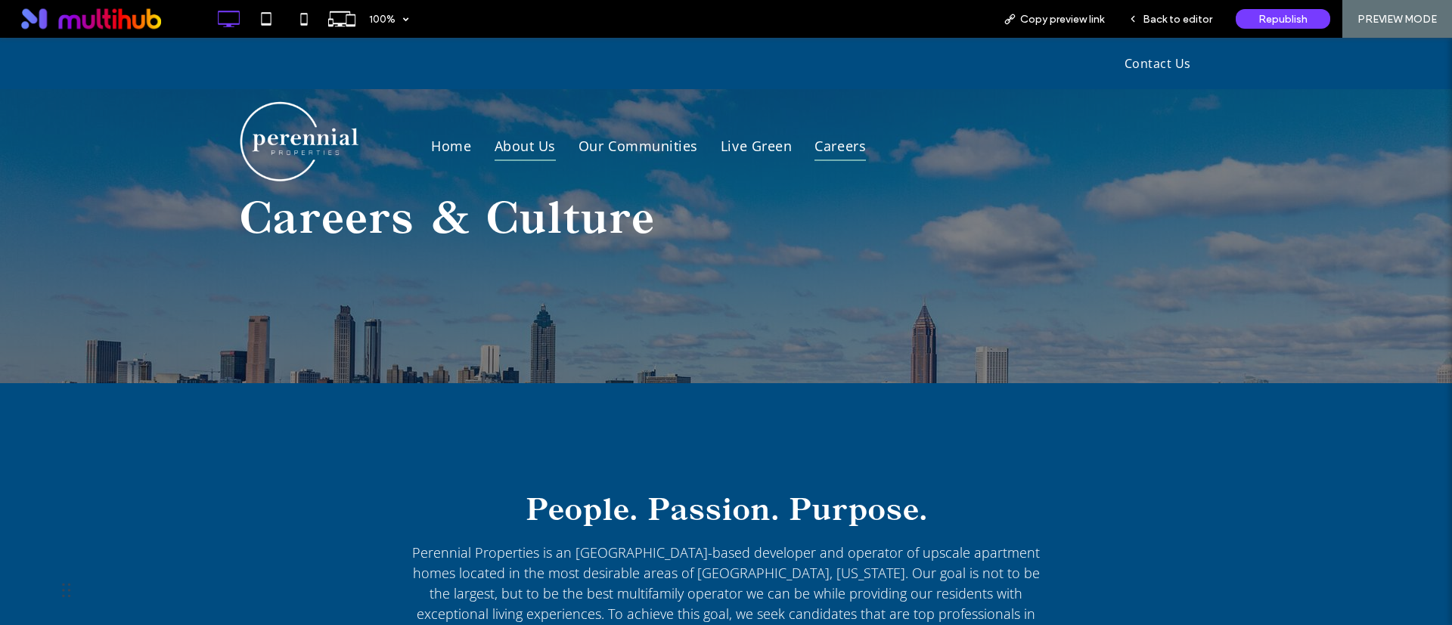
click at [547, 149] on span "About Us" at bounding box center [525, 146] width 61 height 29
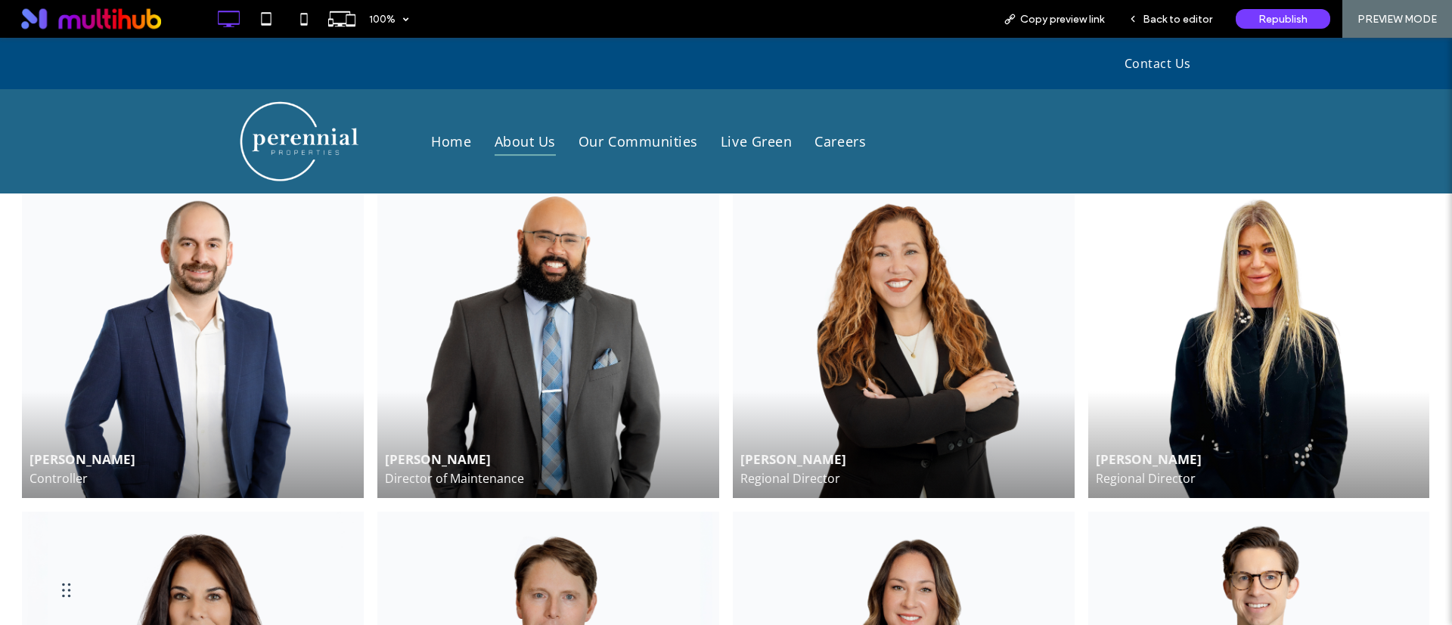
scroll to position [1588, 0]
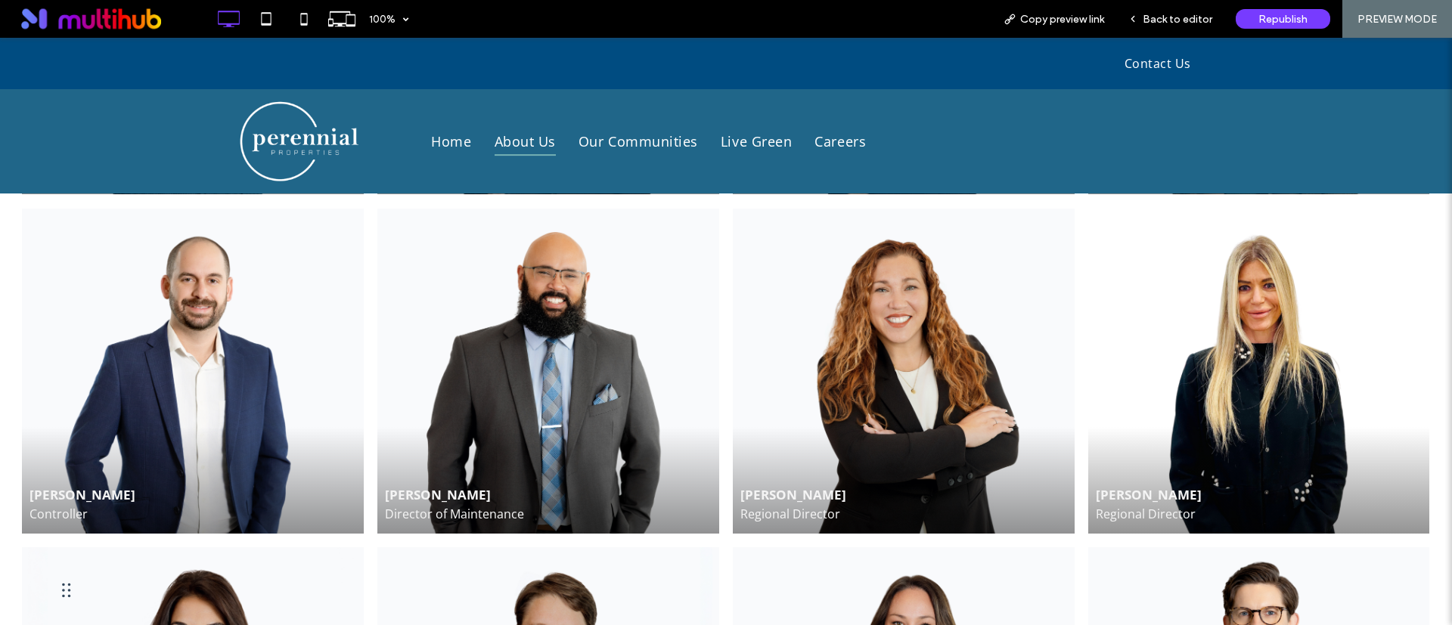
click at [1194, 389] on div at bounding box center [1258, 371] width 341 height 325
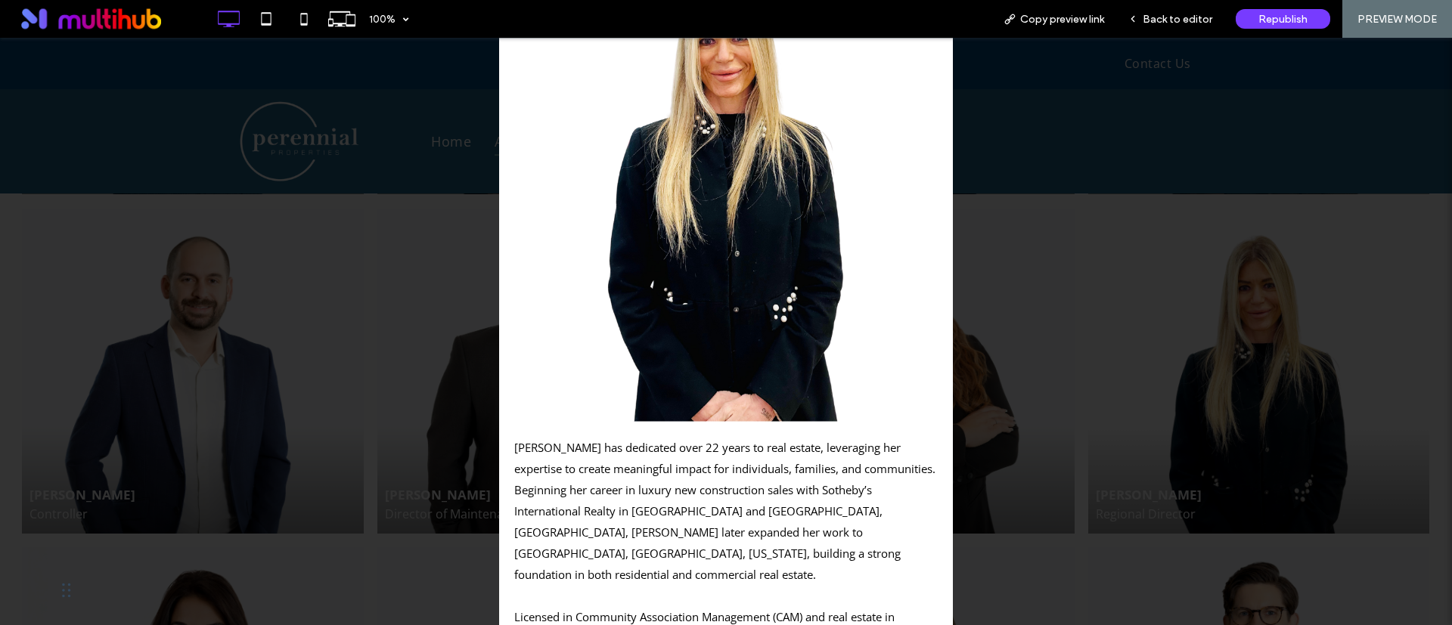
scroll to position [340, 0]
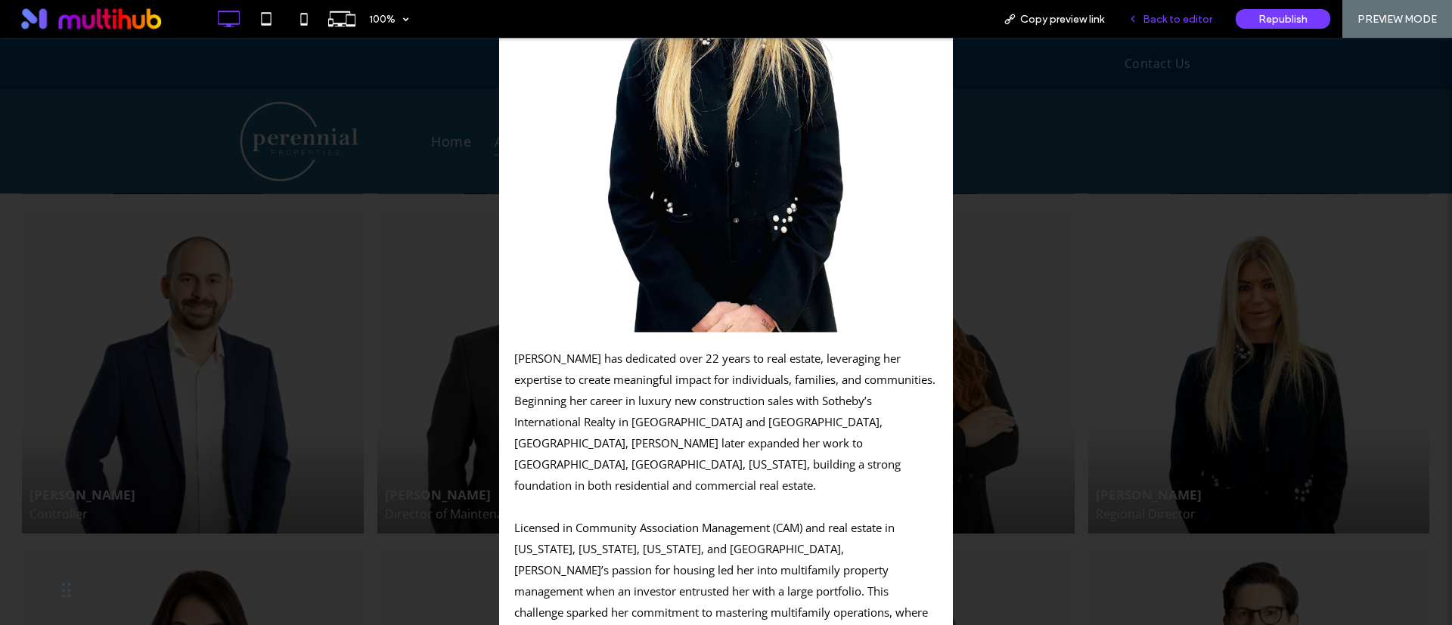
click at [1184, 25] on div "Back to editor" at bounding box center [1170, 19] width 108 height 38
click at [1189, 15] on span "Back to editor" at bounding box center [1178, 19] width 70 height 13
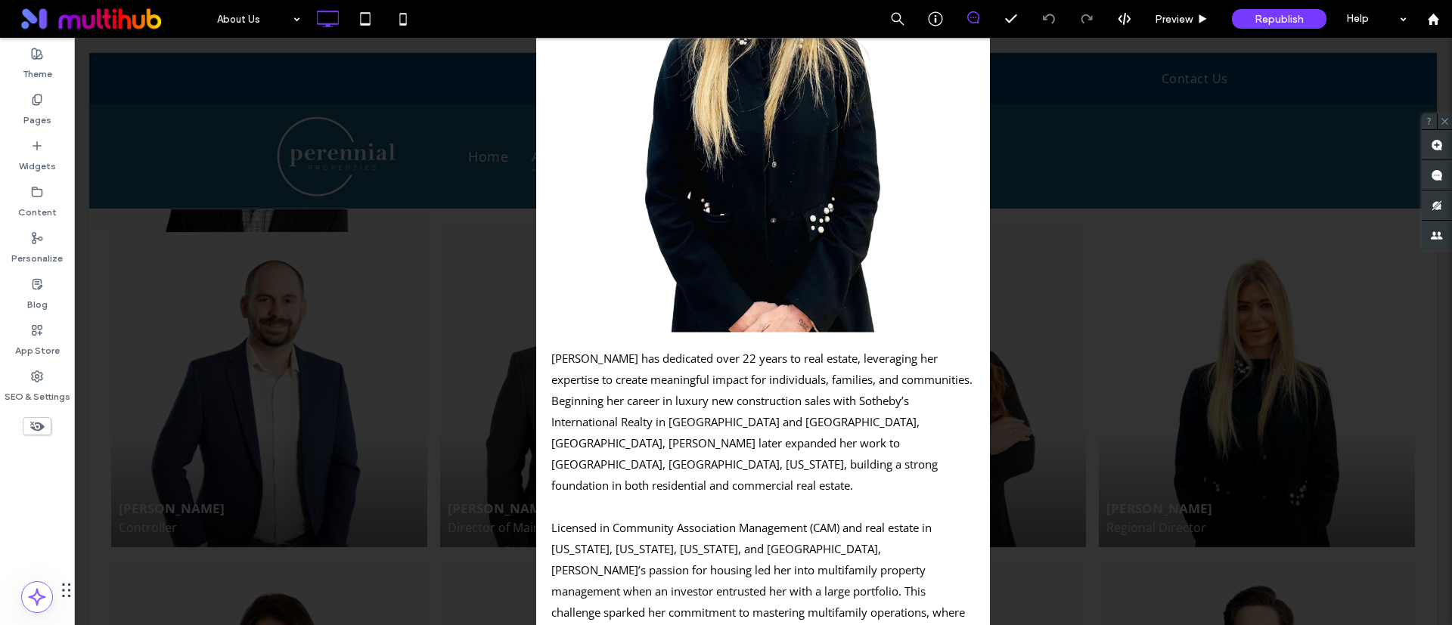
scroll to position [1588, 0]
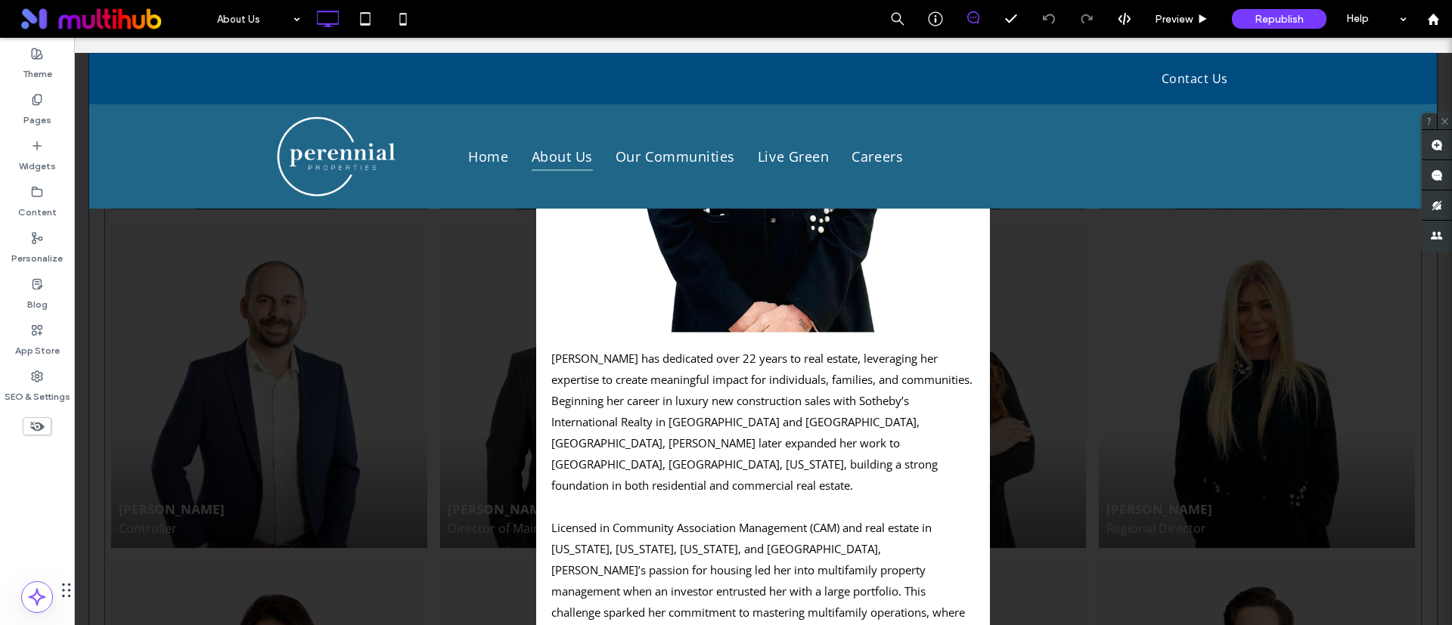
click at [697, 378] on p "[PERSON_NAME] has dedicated over 22 years to real estate, leveraging her expert…" at bounding box center [763, 421] width 424 height 148
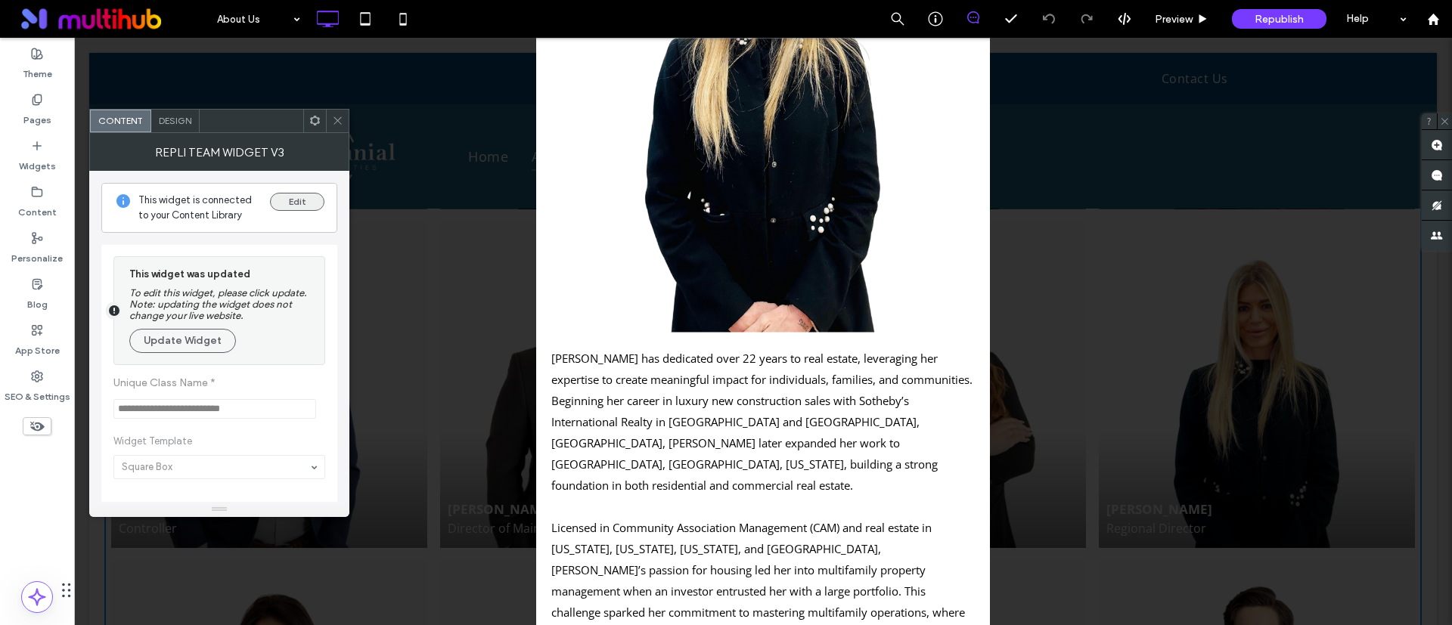
click at [309, 197] on button "Edit" at bounding box center [297, 202] width 54 height 18
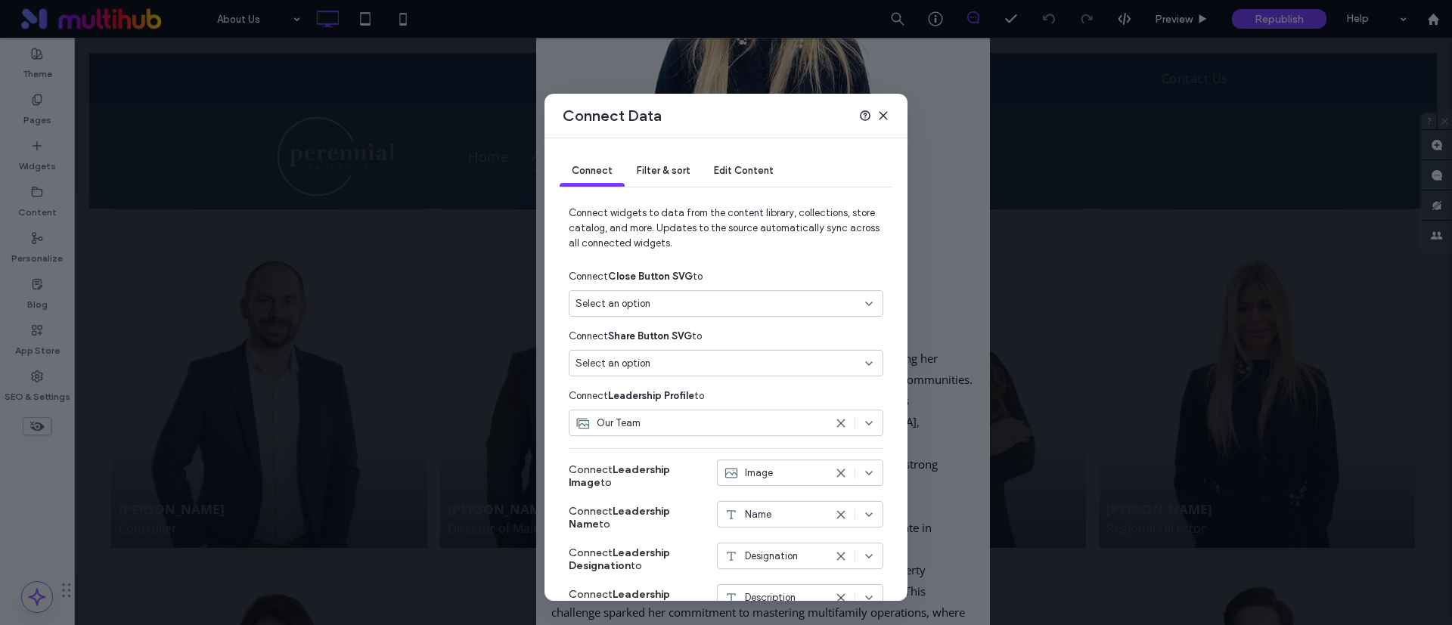
click at [747, 170] on span "Edit Content" at bounding box center [744, 170] width 60 height 11
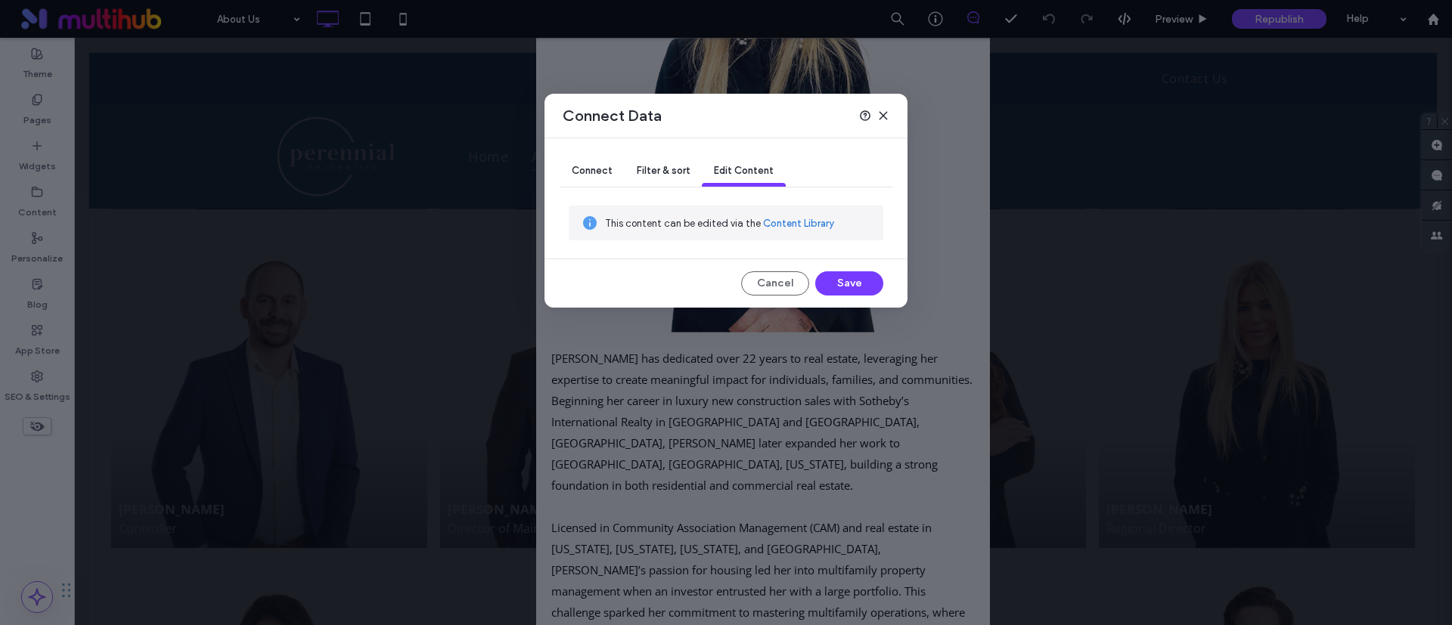
click at [801, 210] on div "This content can be edited via the Content Library" at bounding box center [726, 223] width 315 height 35
click at [801, 218] on div "This content can be edited via the Content Library" at bounding box center [738, 223] width 266 height 17
click at [801, 219] on link "Content Library" at bounding box center [798, 223] width 71 height 15
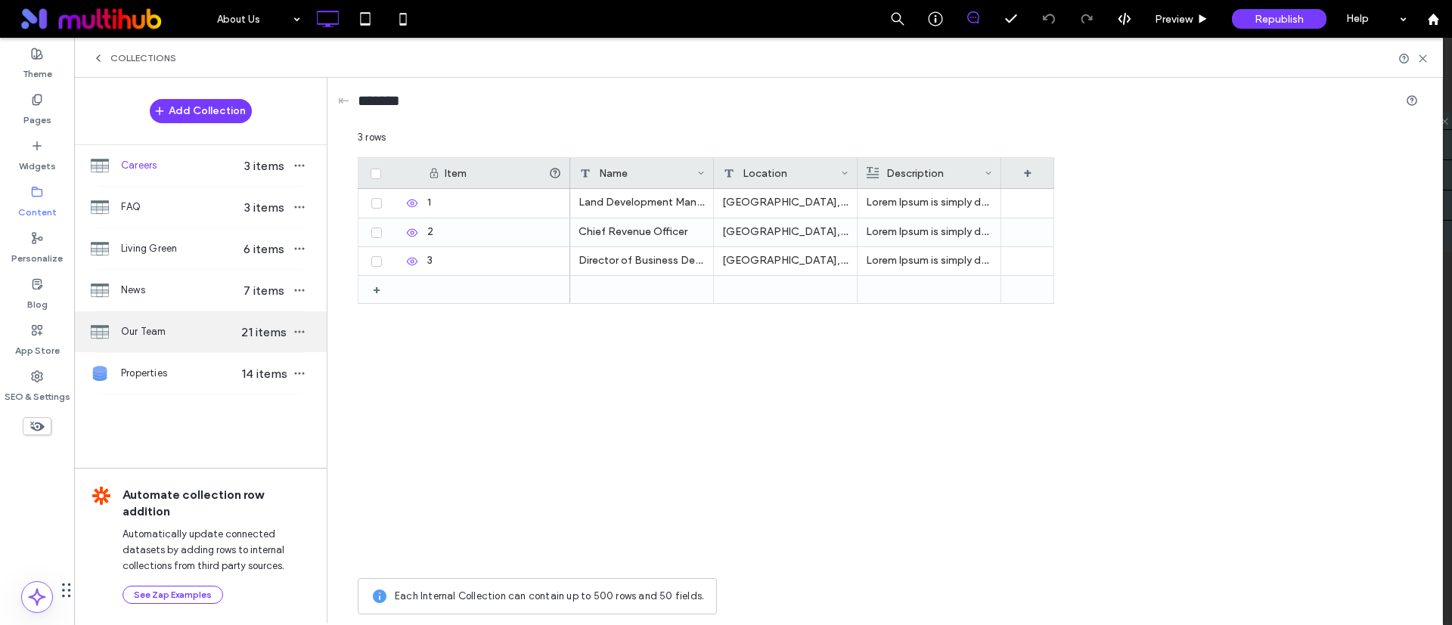
click at [146, 336] on span "Our Team" at bounding box center [179, 331] width 116 height 15
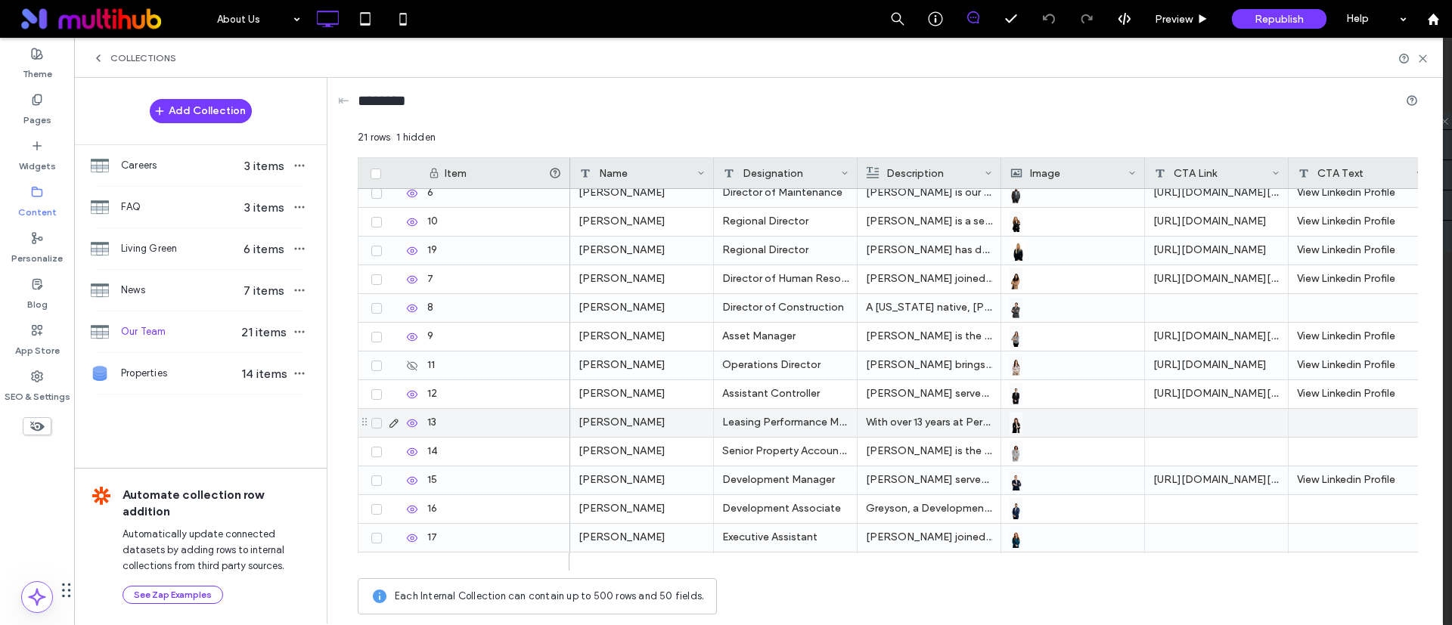
scroll to position [0, 0]
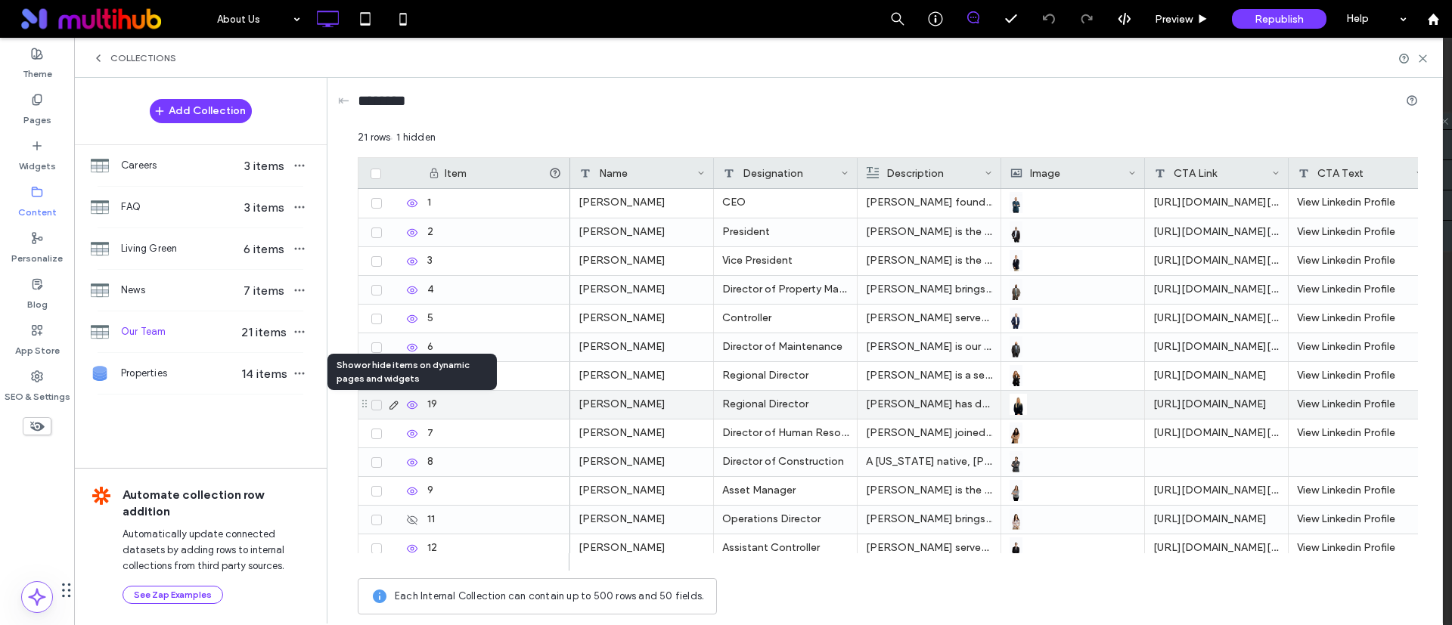
click at [413, 406] on use at bounding box center [412, 405] width 11 height 8
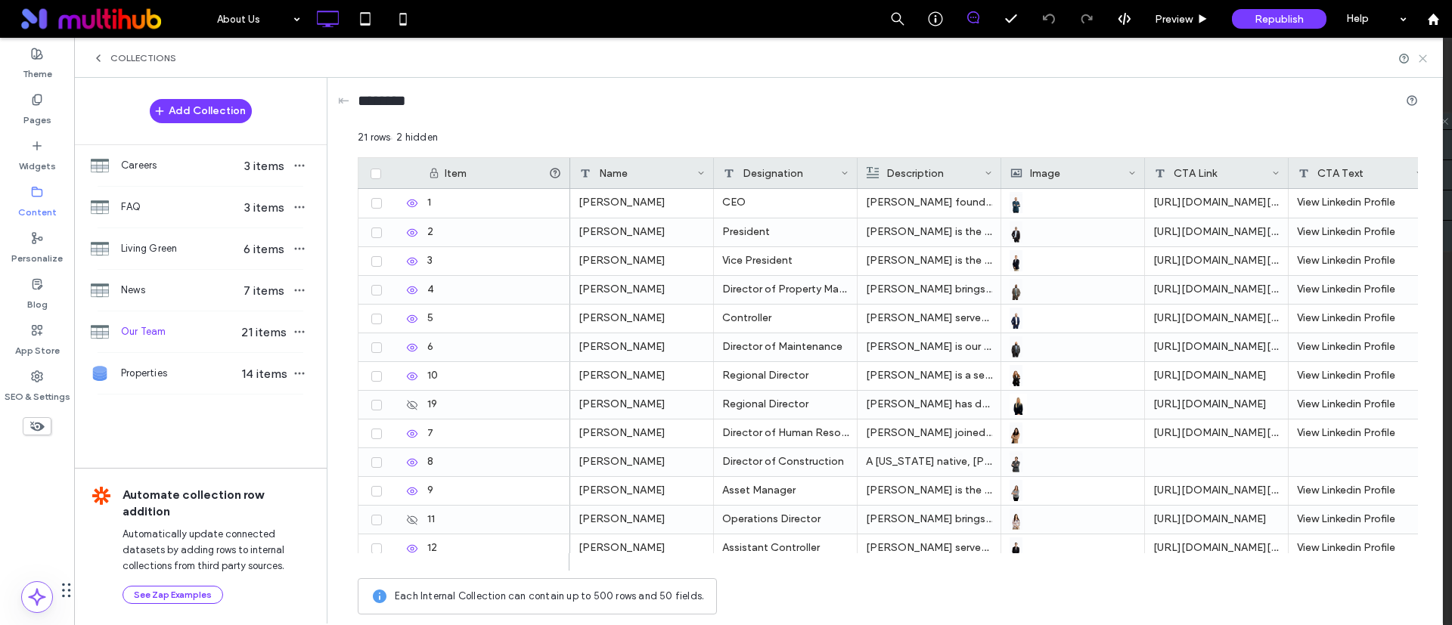
click at [1424, 60] on icon at bounding box center [1422, 58] width 11 height 11
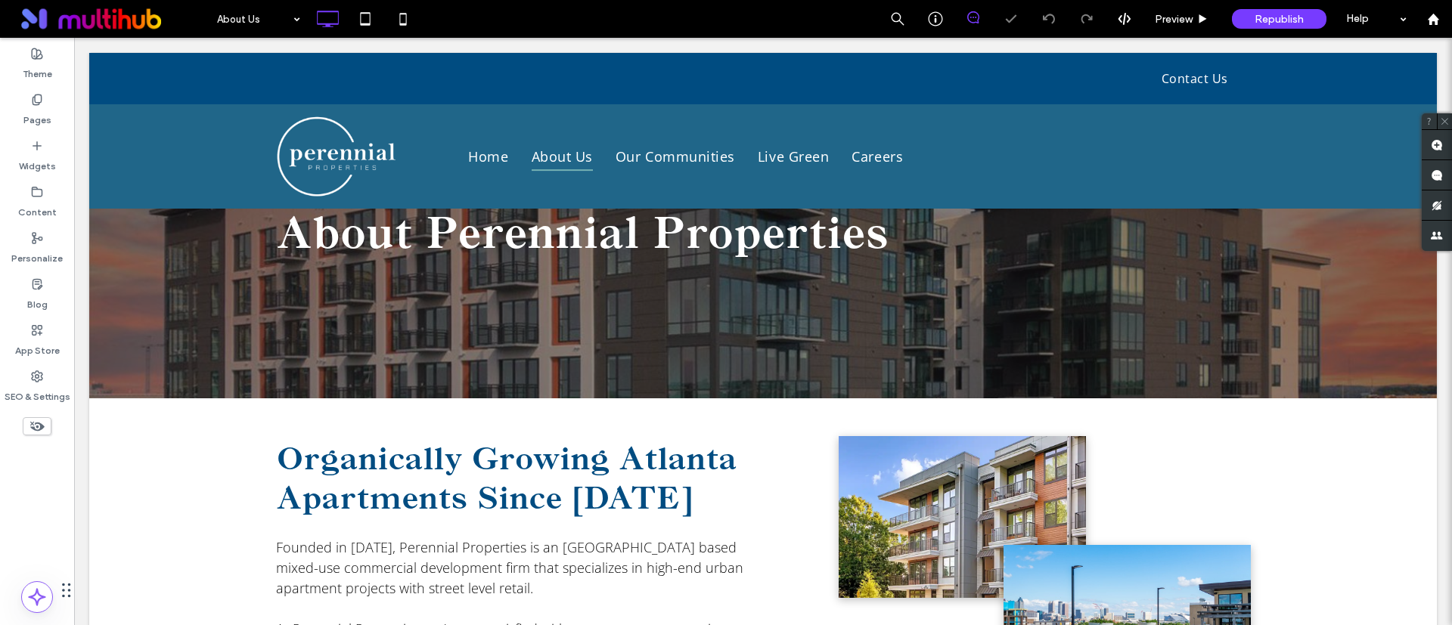
scroll to position [892, 0]
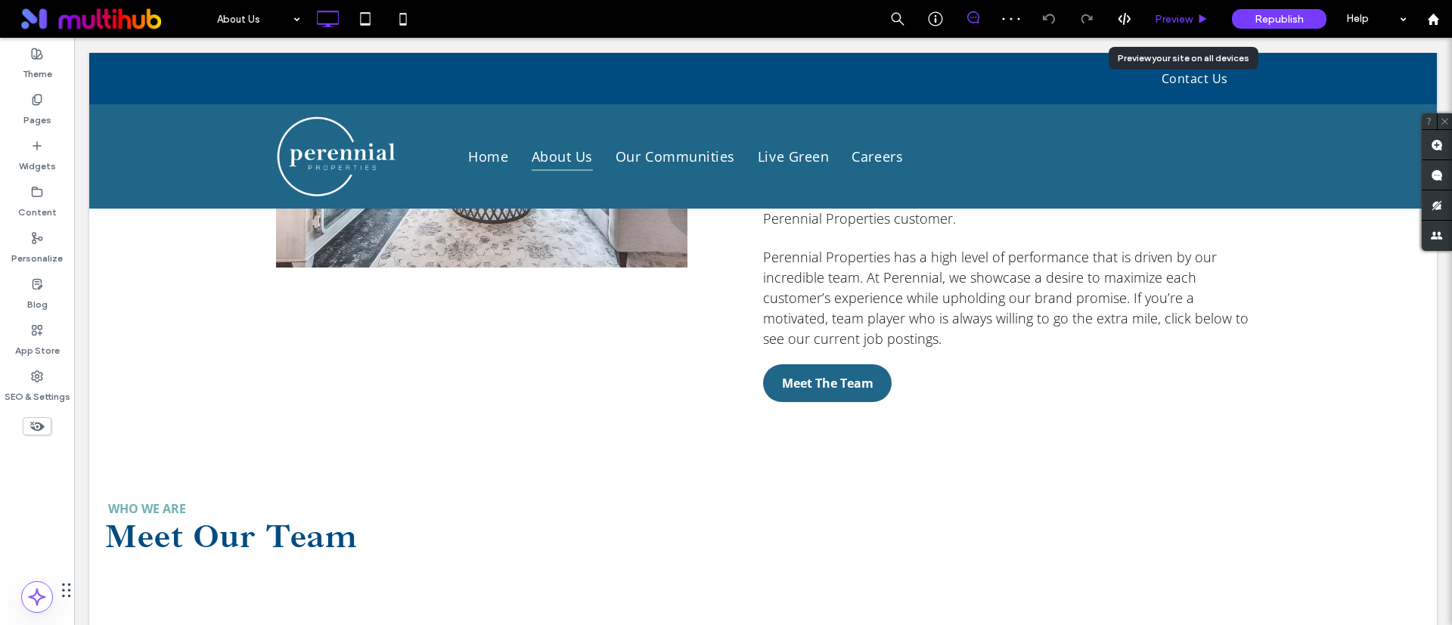
click at [1190, 16] on span "Preview" at bounding box center [1174, 19] width 38 height 13
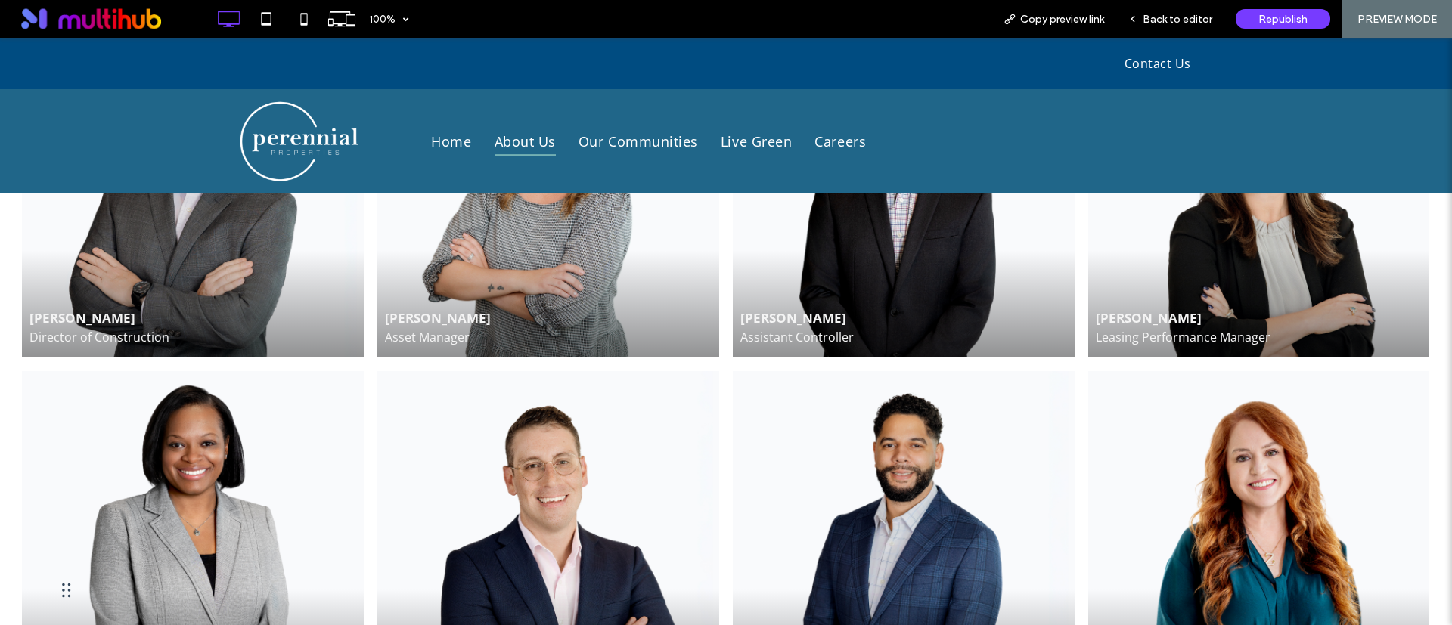
scroll to position [2367, 0]
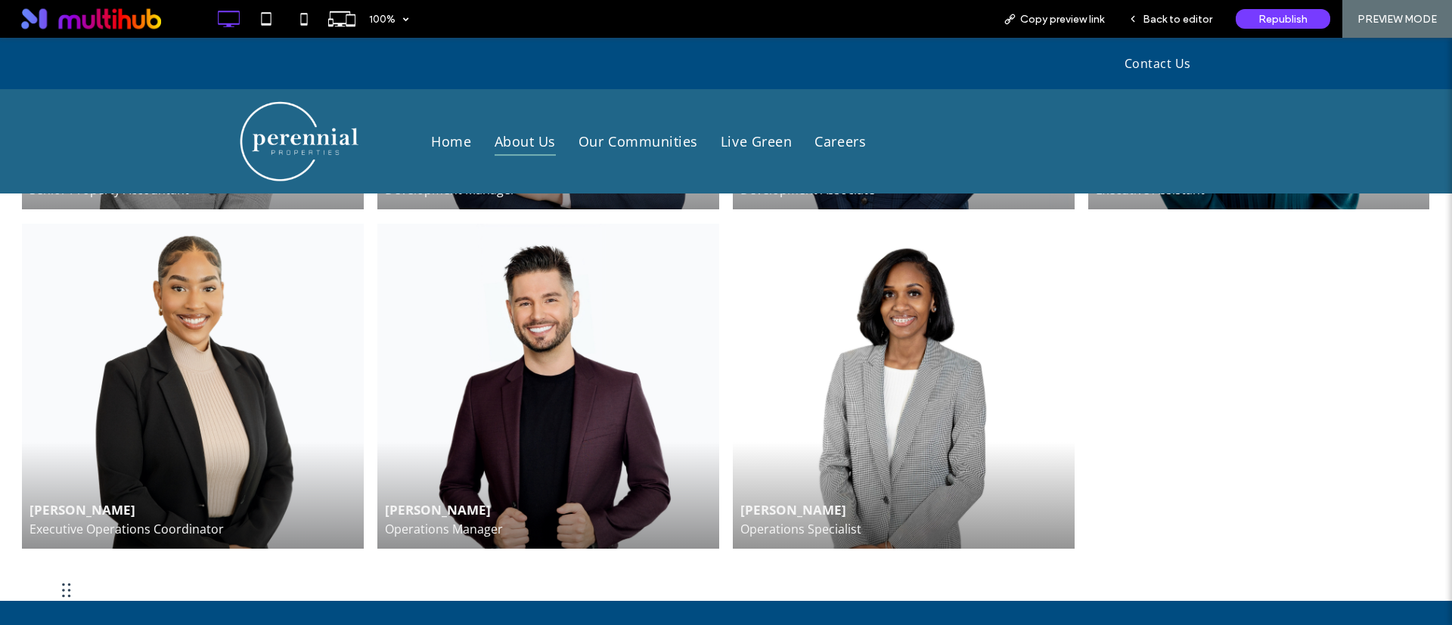
scroll to position [2708, 0]
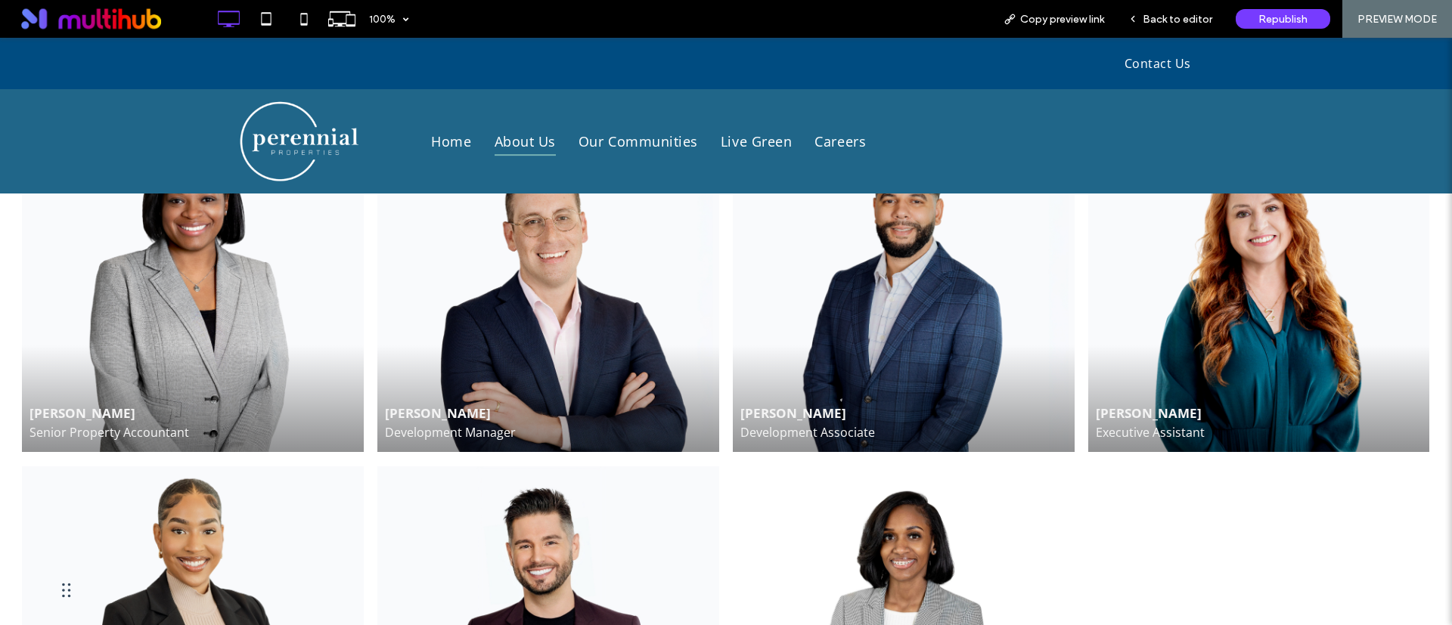
scroll to position [2481, 0]
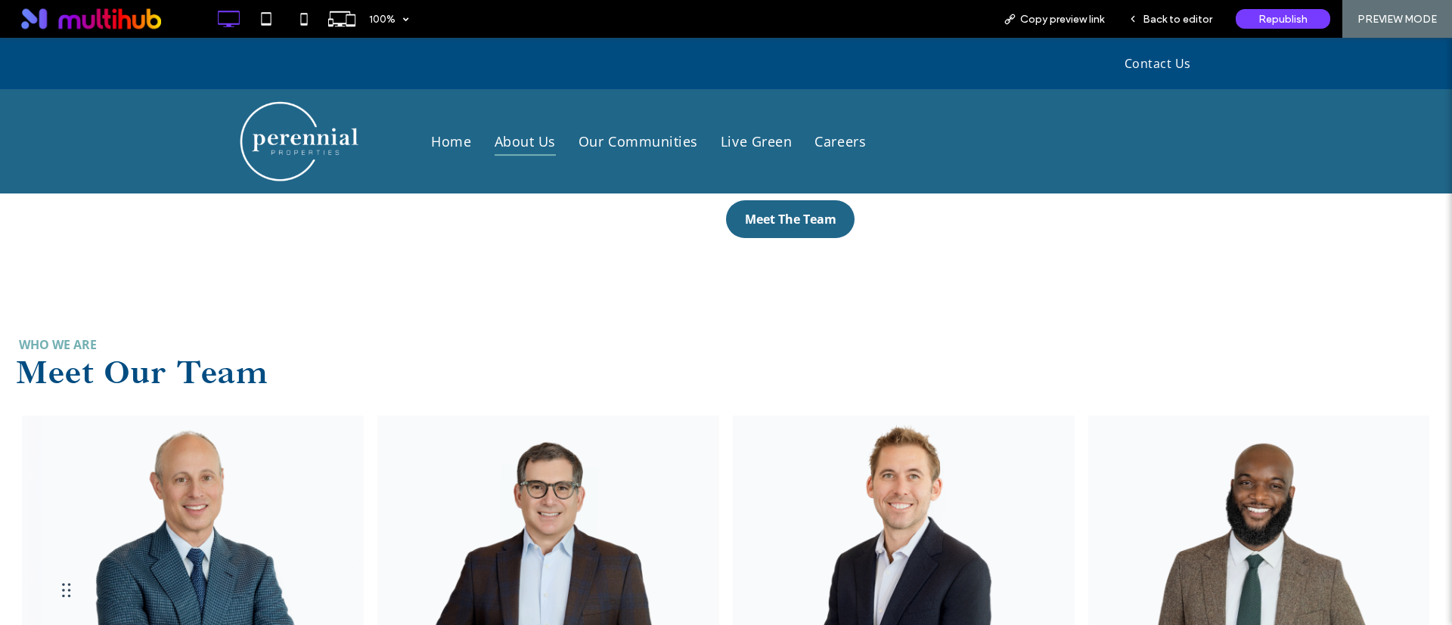
scroll to position [1006, 0]
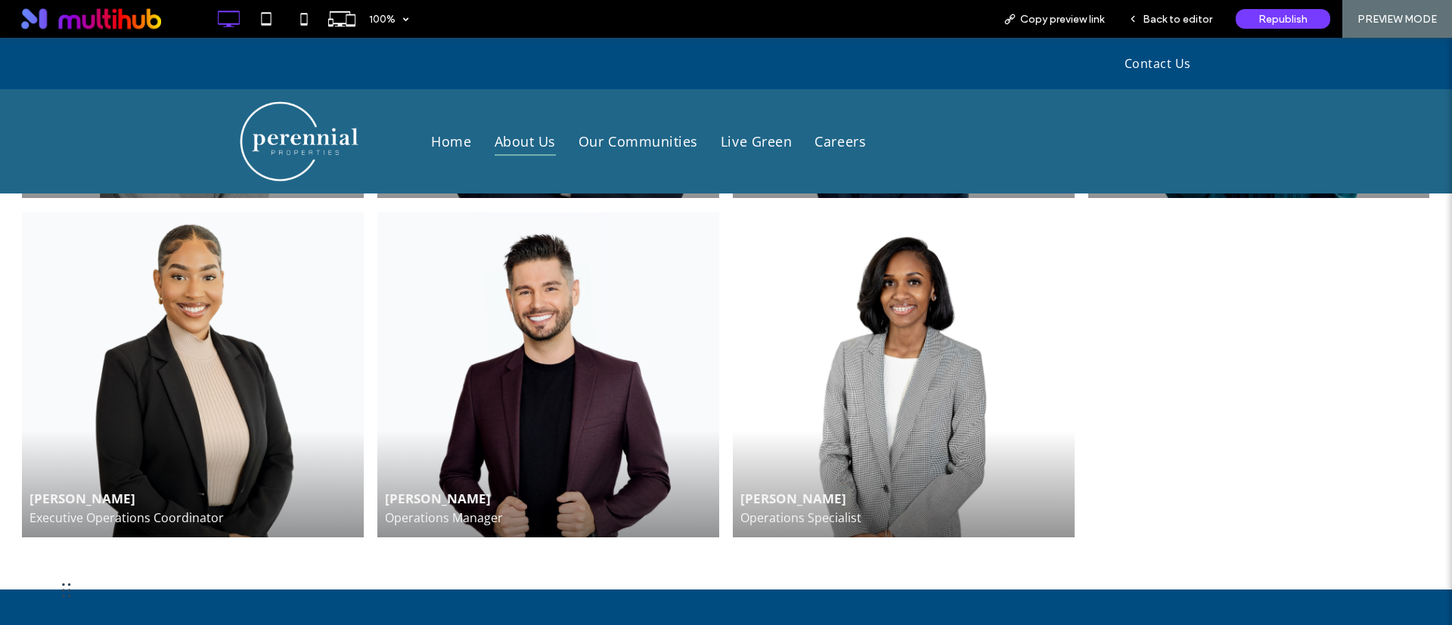
scroll to position [2750, 0]
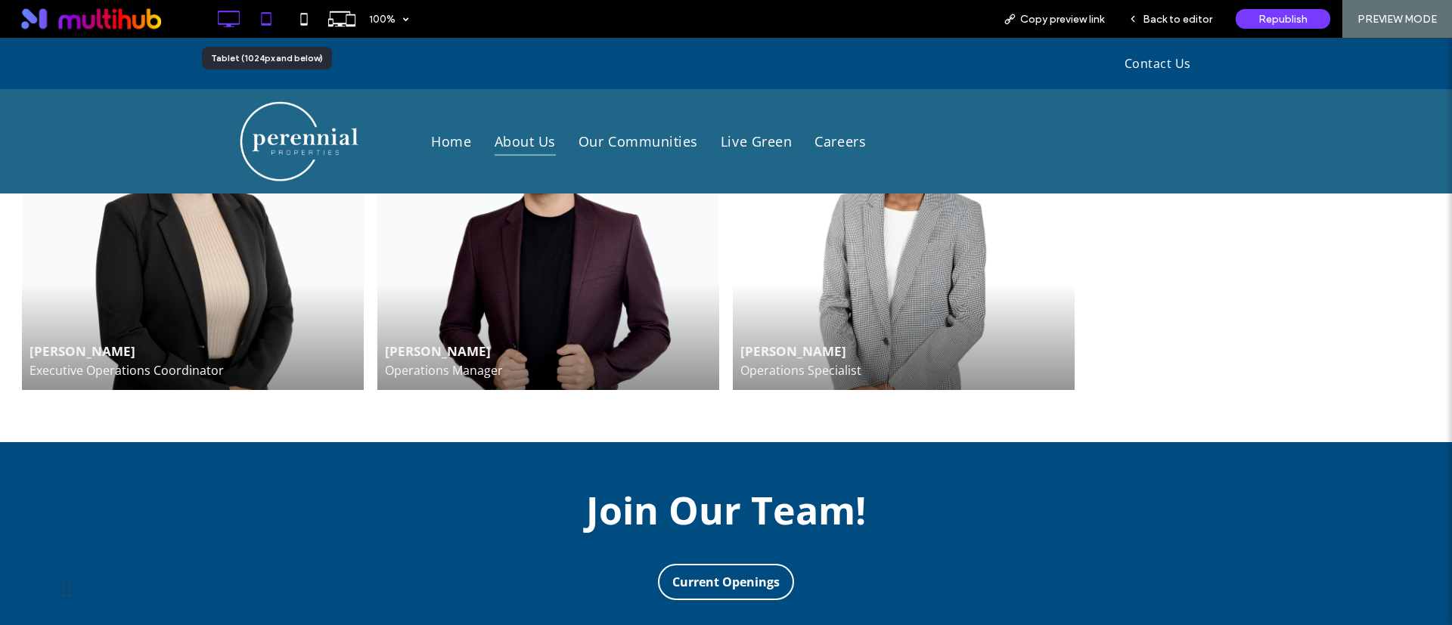
click at [257, 14] on icon at bounding box center [266, 19] width 30 height 30
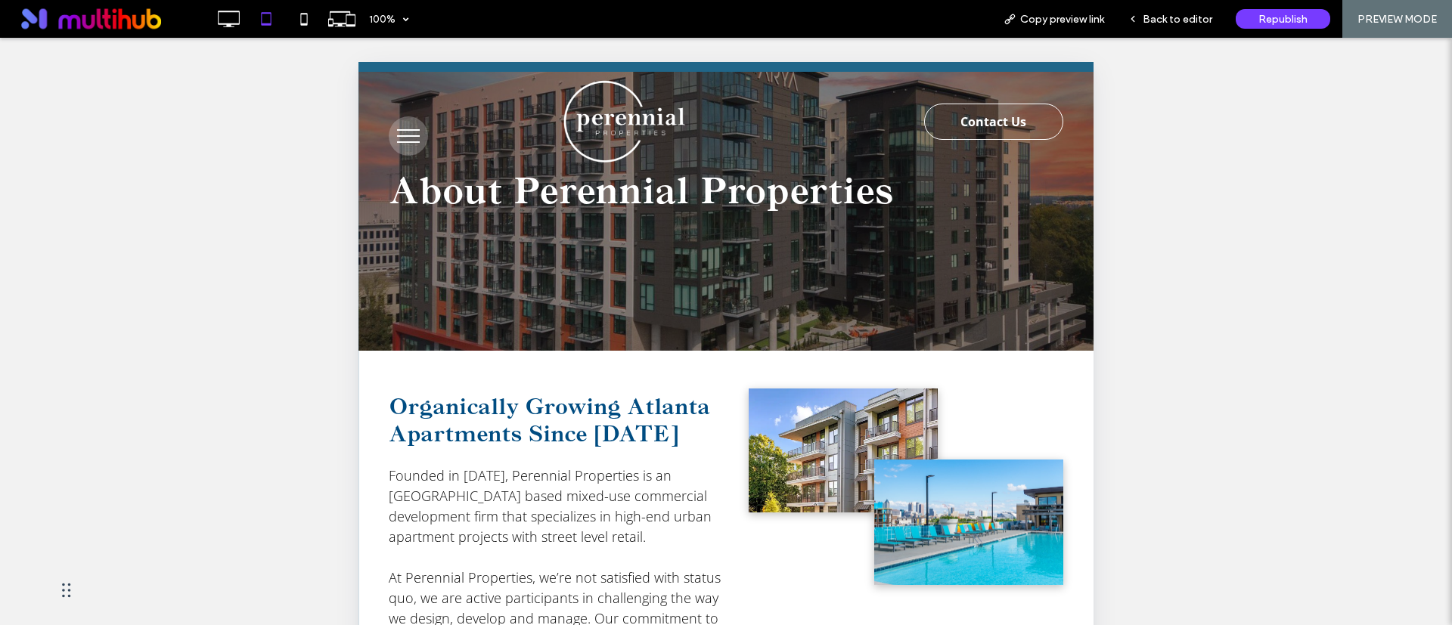
scroll to position [0, 0]
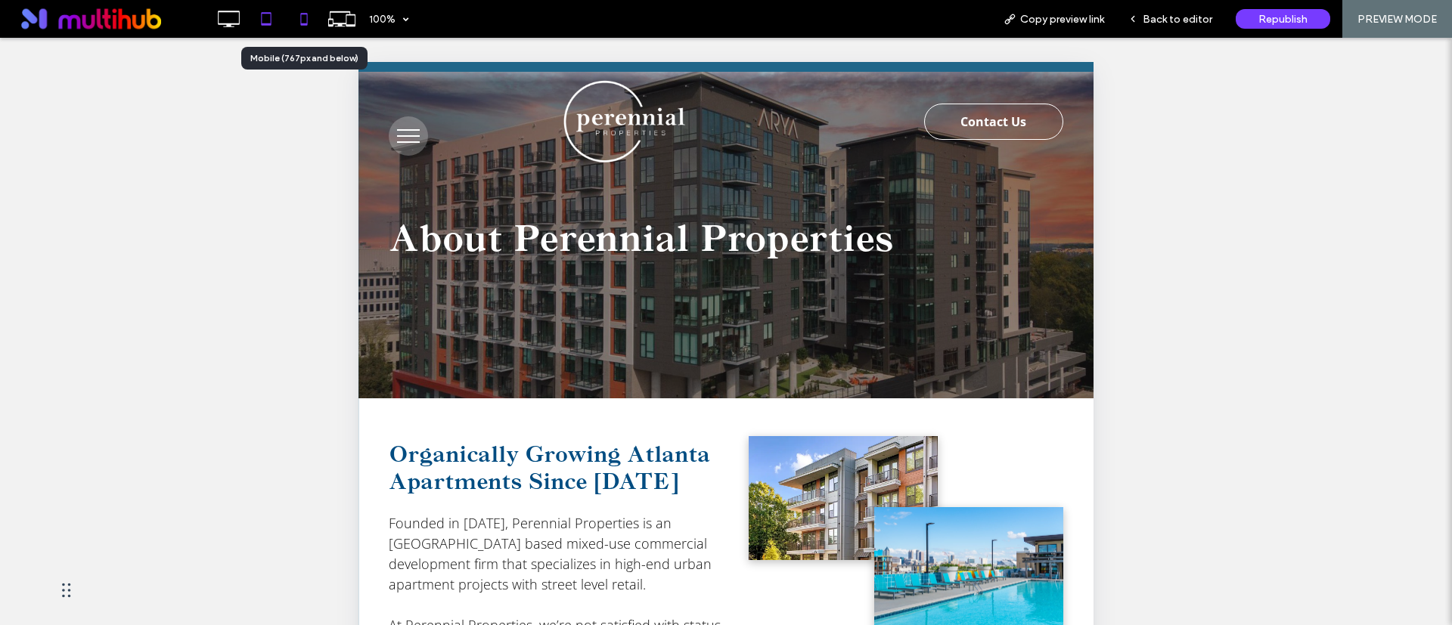
click at [291, 21] on icon at bounding box center [304, 19] width 30 height 30
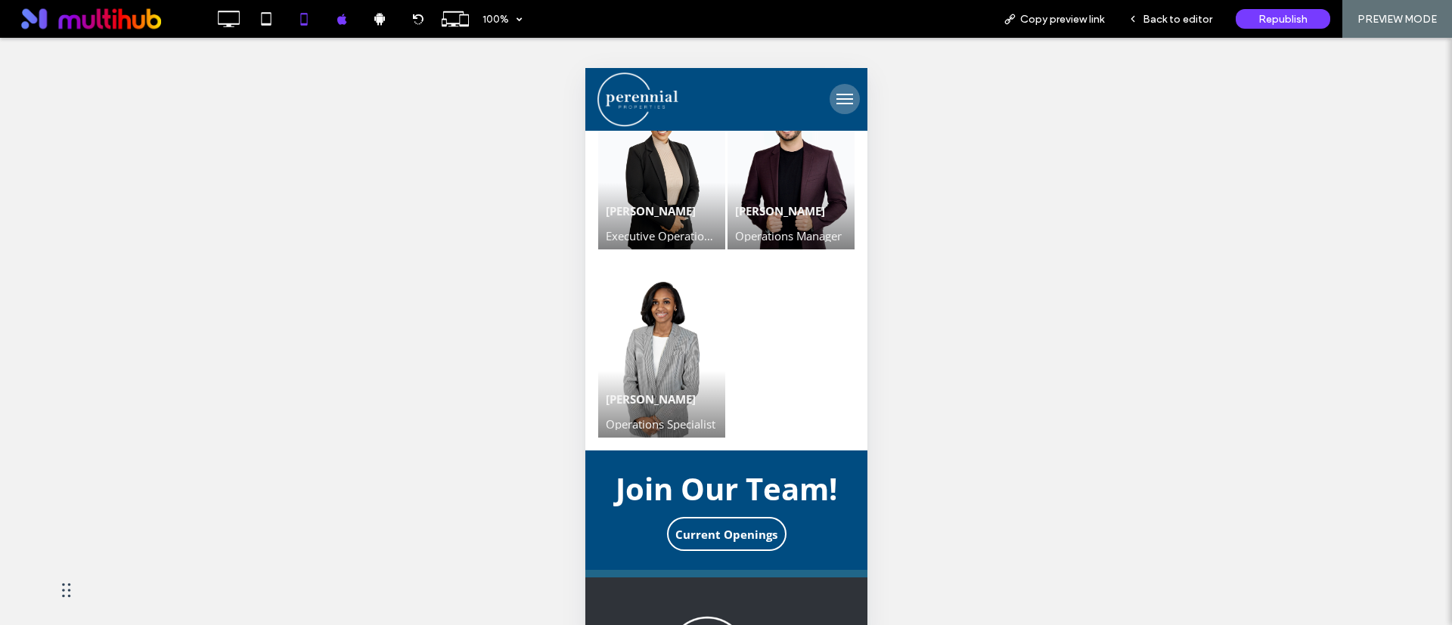
scroll to position [3630, 0]
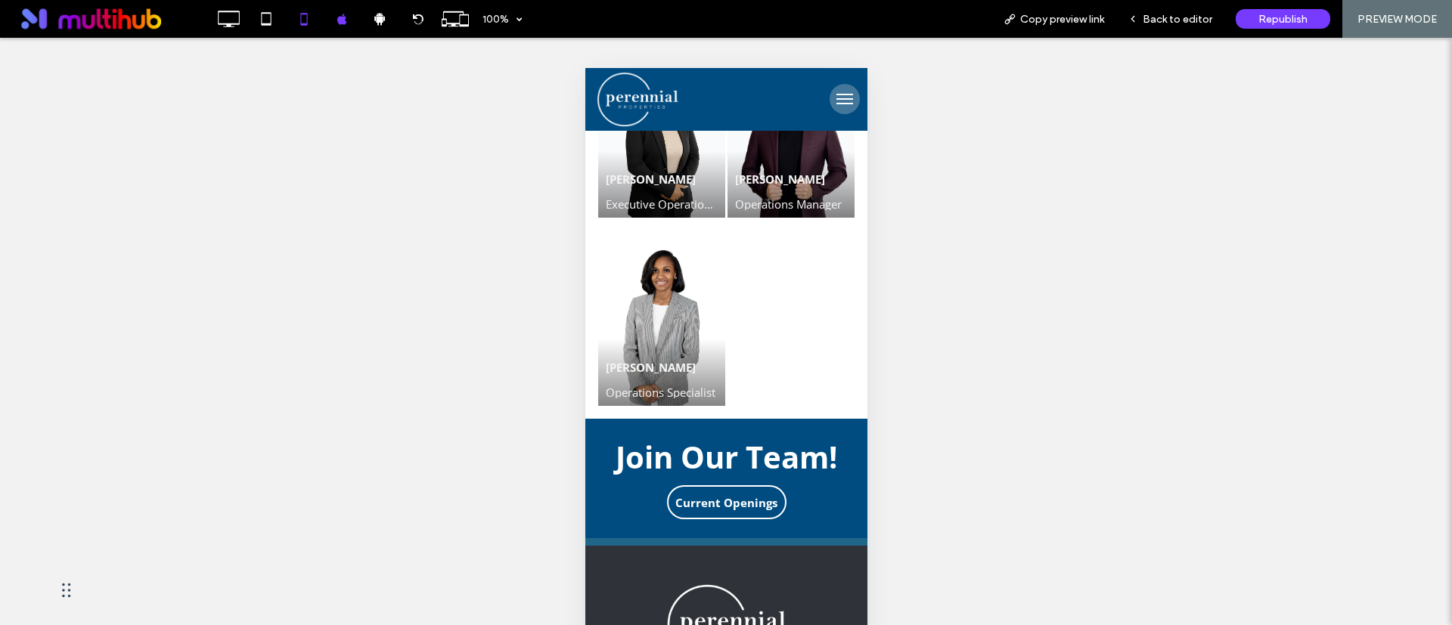
click at [1004, 362] on div "Unhide? Yes Unhide? Yes Unhide? Yes Unhide? Yes Unhide? Yes Unhide? Yes Unhide?…" at bounding box center [726, 350] width 1452 height 625
click at [1280, 26] on div "Republish" at bounding box center [1283, 19] width 95 height 20
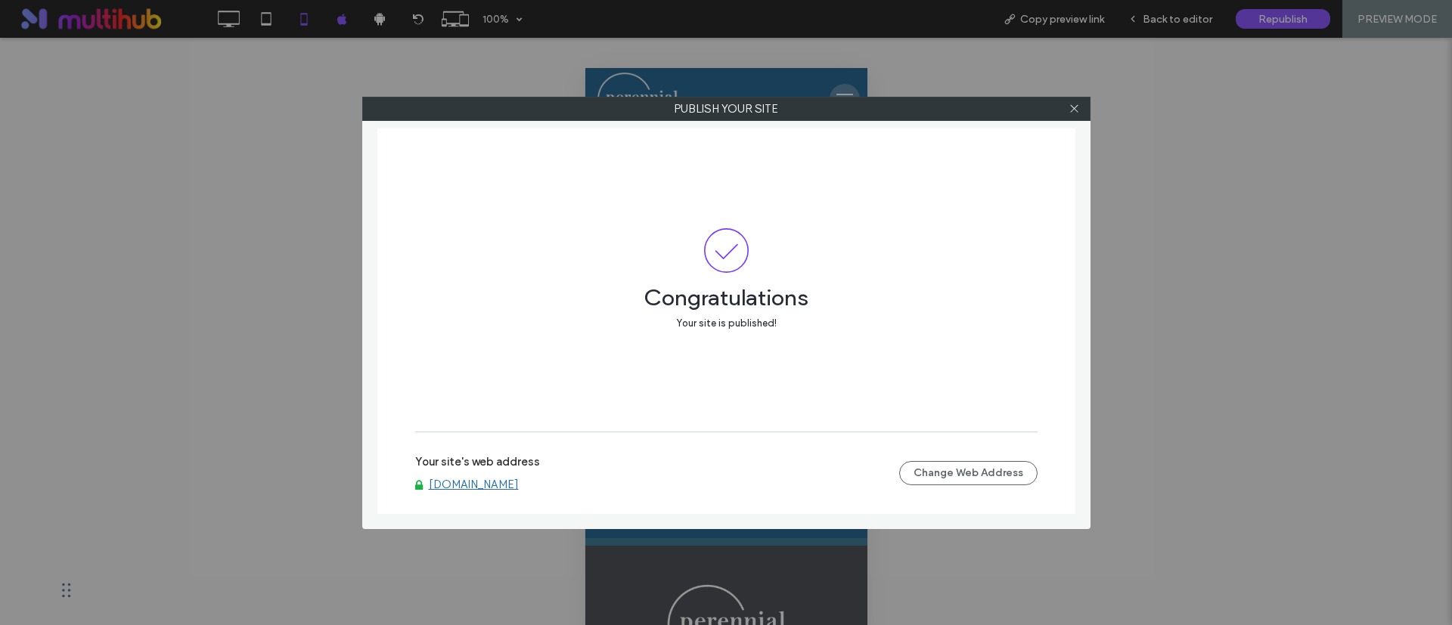
click at [499, 480] on link "www.perennialproperties.net" at bounding box center [474, 485] width 90 height 14
click at [1077, 105] on icon at bounding box center [1074, 108] width 11 height 11
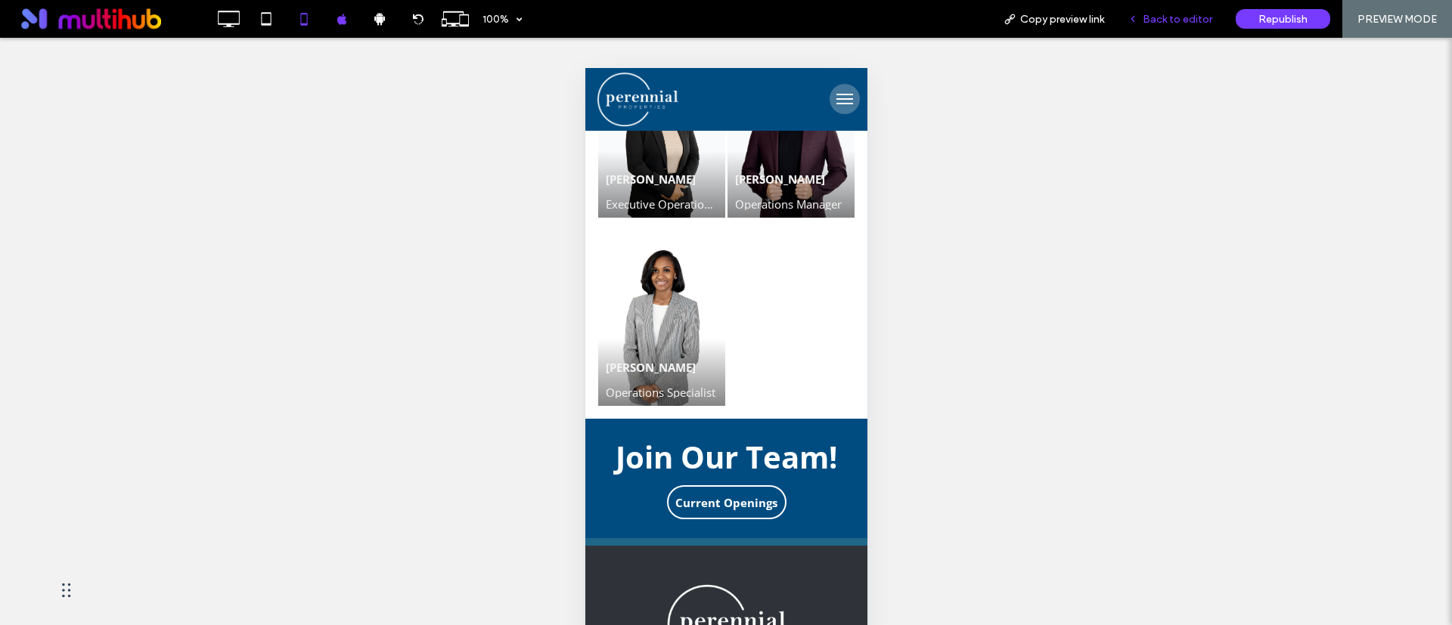
click at [1166, 8] on div "Back to editor" at bounding box center [1170, 19] width 108 height 38
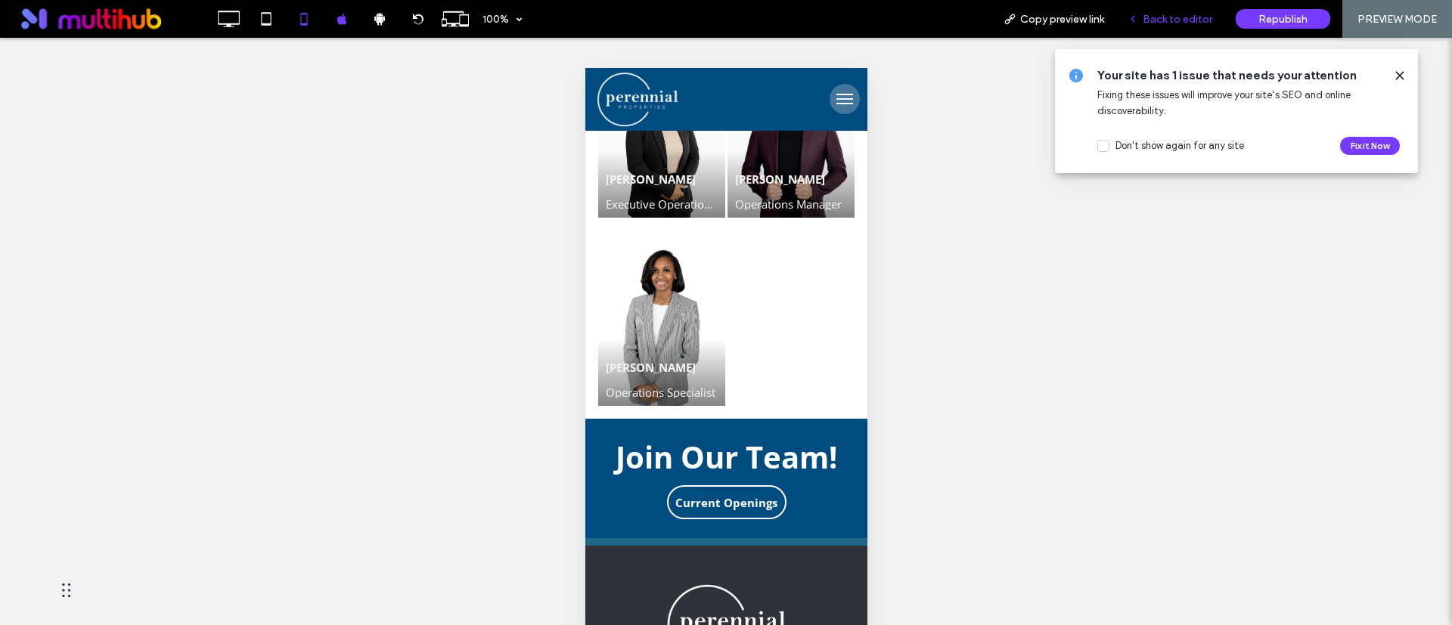
click at [1166, 16] on span "Back to editor" at bounding box center [1178, 19] width 70 height 13
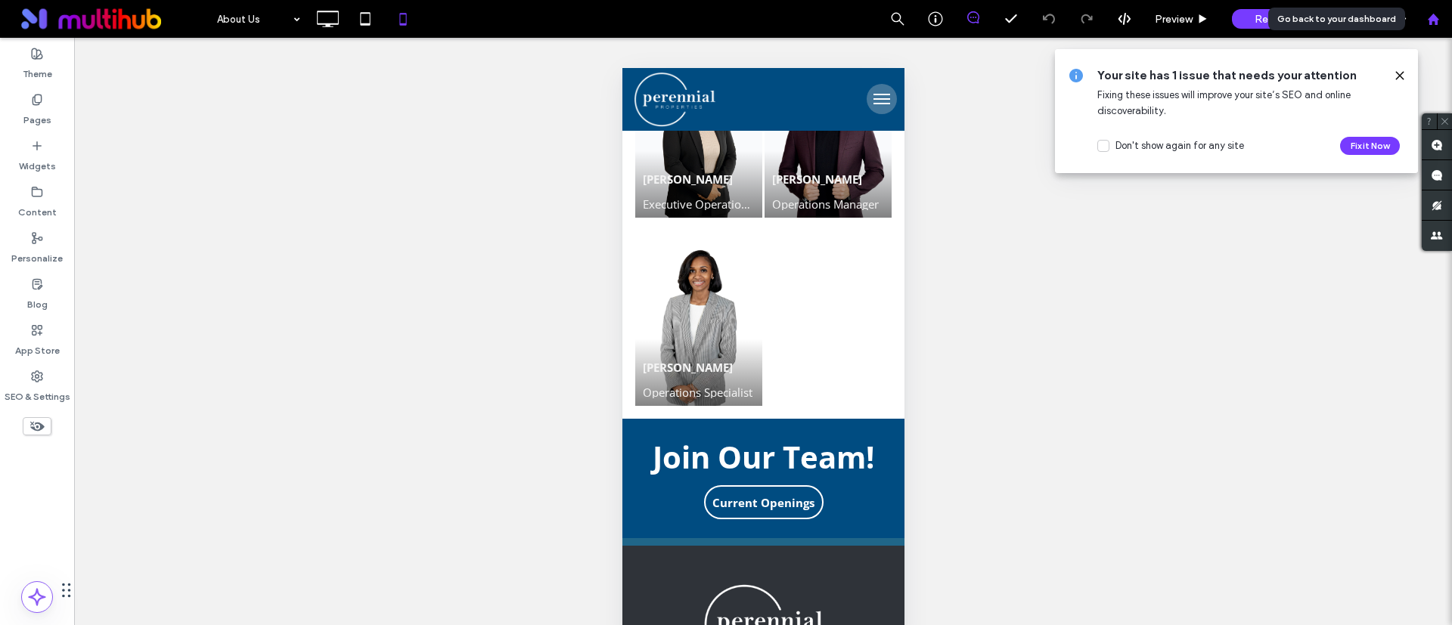
click at [1451, 23] on div at bounding box center [1433, 19] width 38 height 38
click at [1439, 20] on icon at bounding box center [1433, 19] width 13 height 13
